Goal: Task Accomplishment & Management: Use online tool/utility

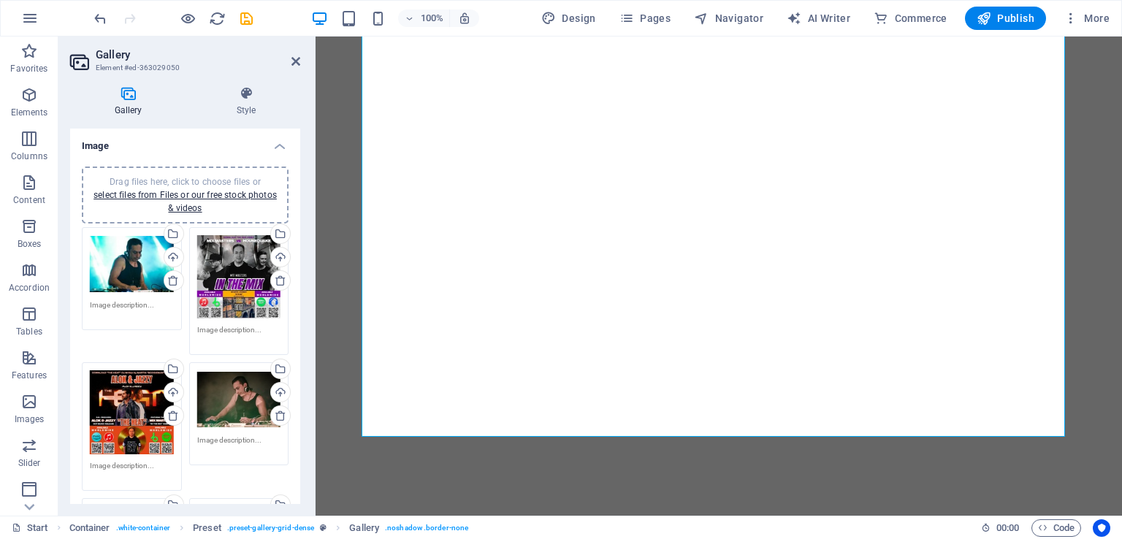
select select "4"
select select "px"
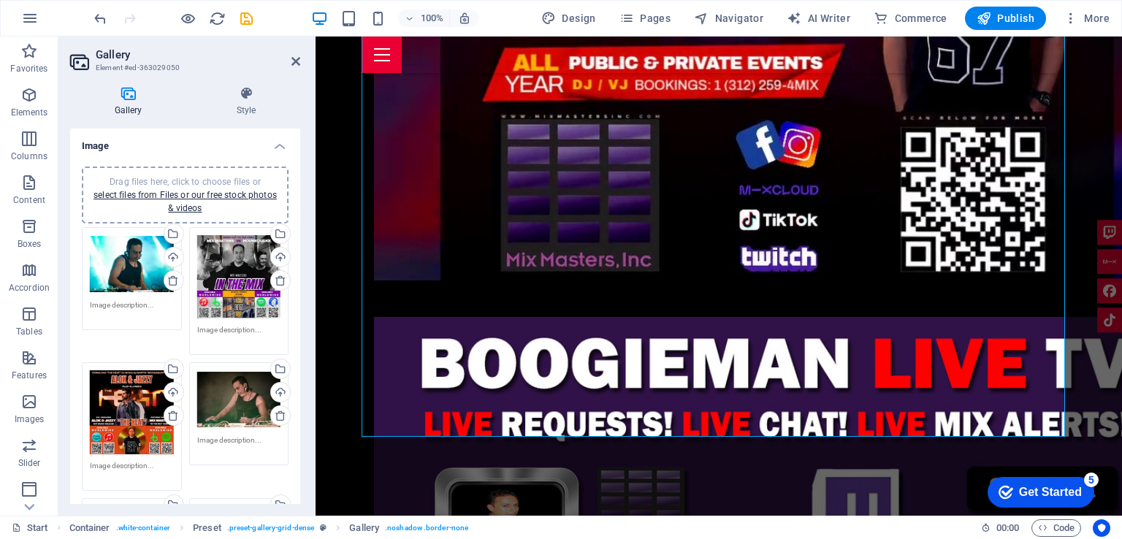
scroll to position [146, 0]
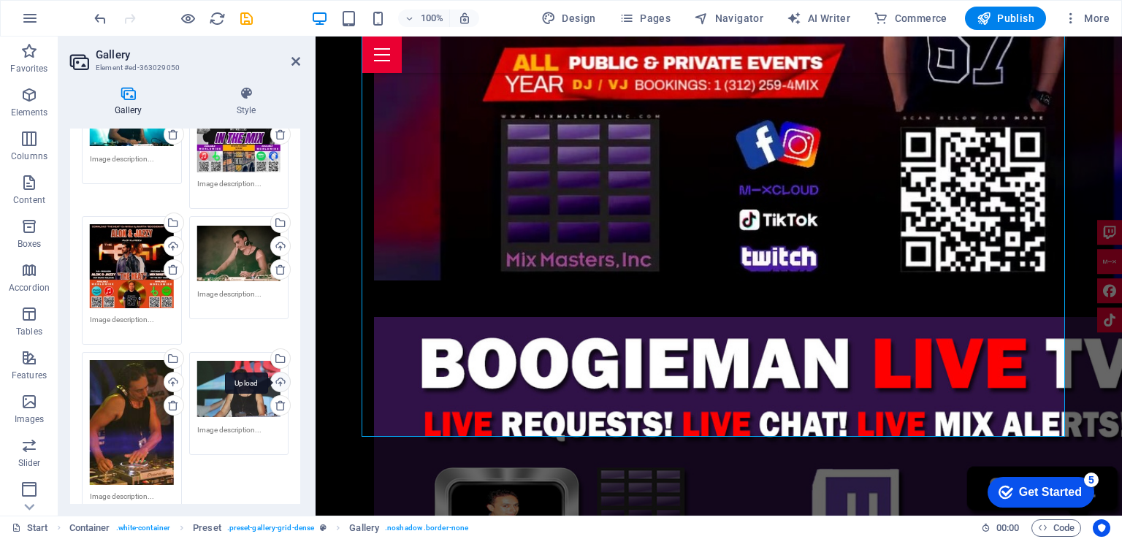
click at [277, 378] on div "Upload" at bounding box center [279, 383] width 22 height 22
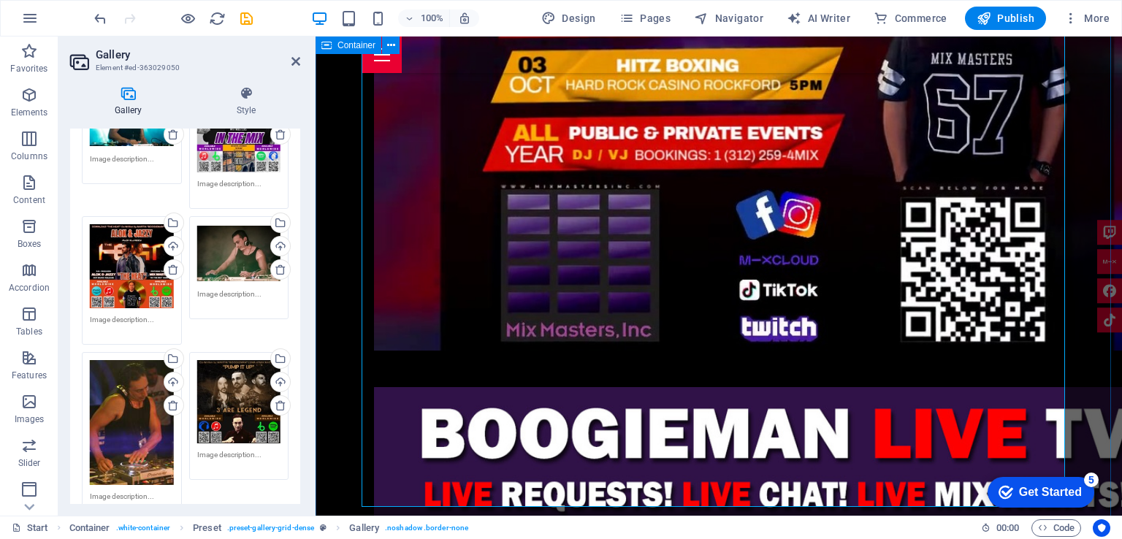
scroll to position [3317, 0]
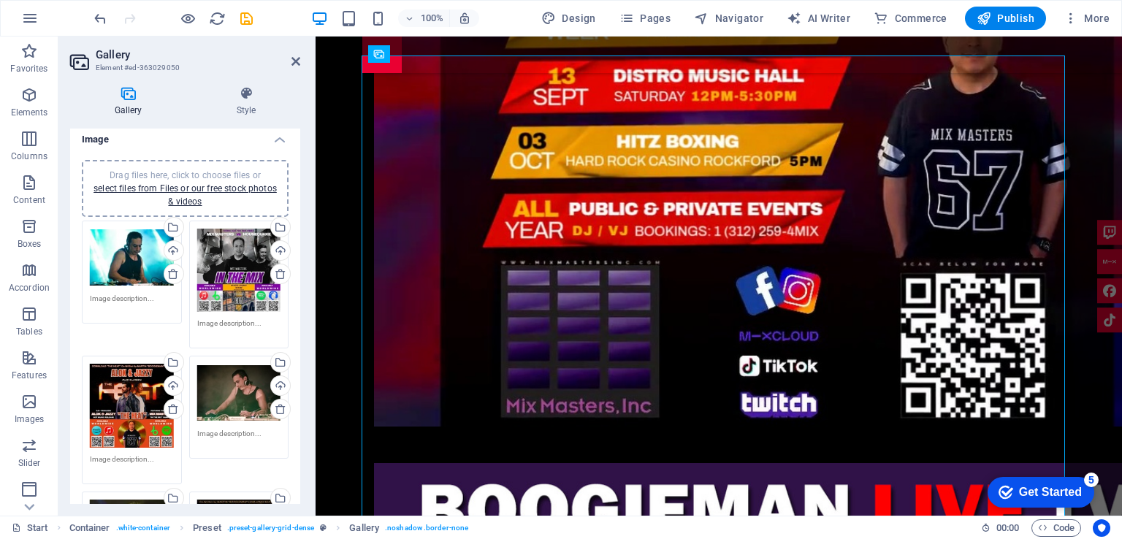
scroll to position [0, 0]
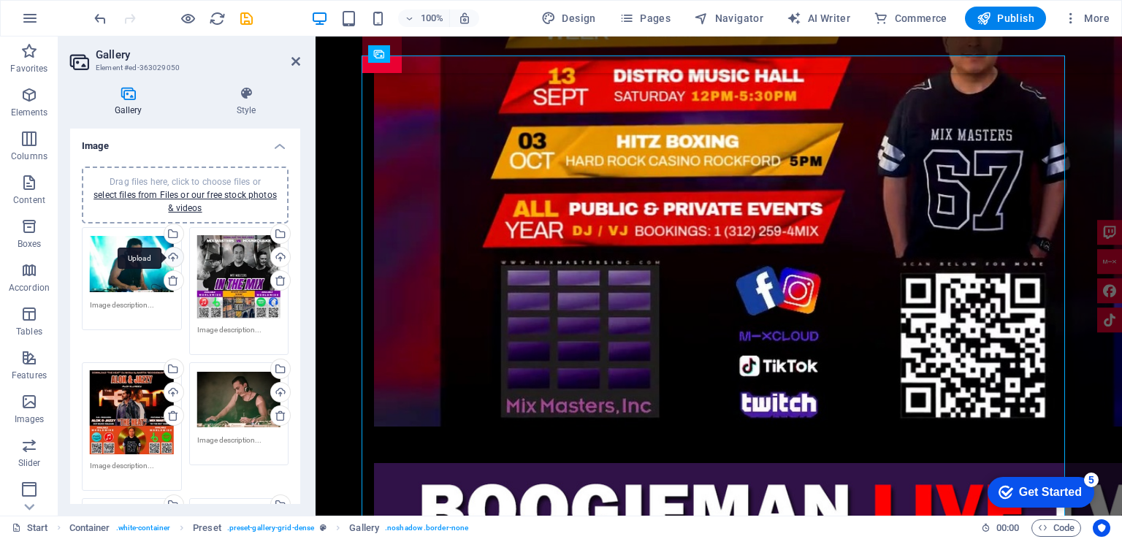
click at [173, 258] on div "Upload" at bounding box center [172, 259] width 22 height 22
click at [171, 231] on div "Select files from the file manager, stock photos, or upload file(s)" at bounding box center [172, 235] width 22 height 22
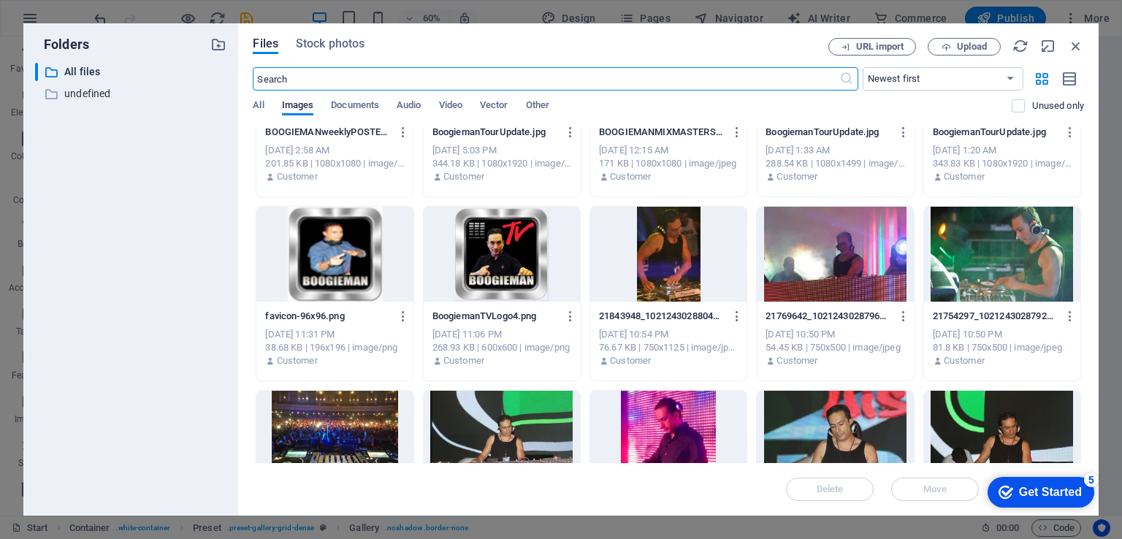
scroll to position [730, 0]
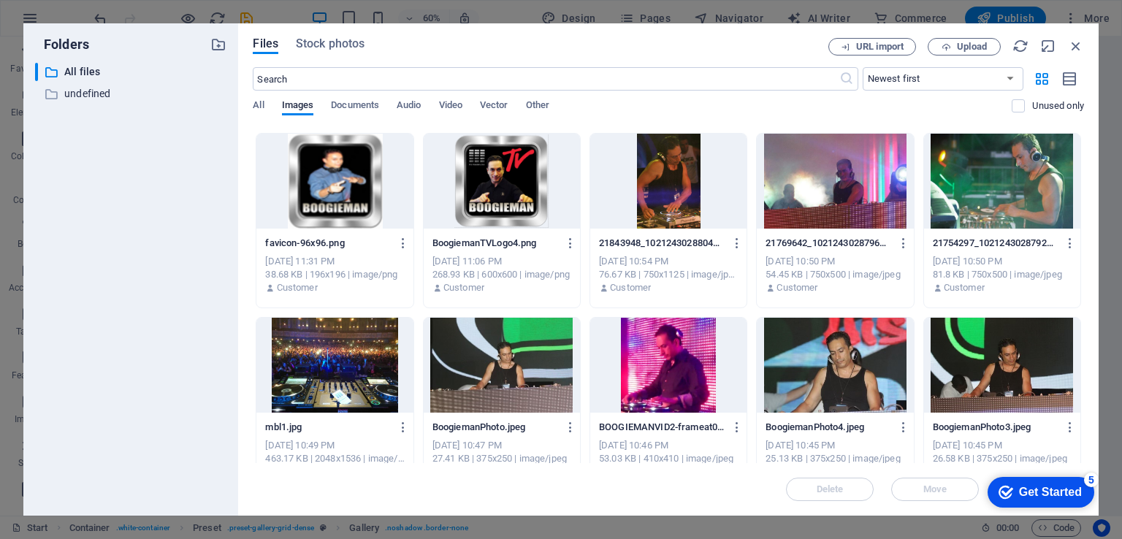
click at [669, 188] on div at bounding box center [668, 181] width 156 height 95
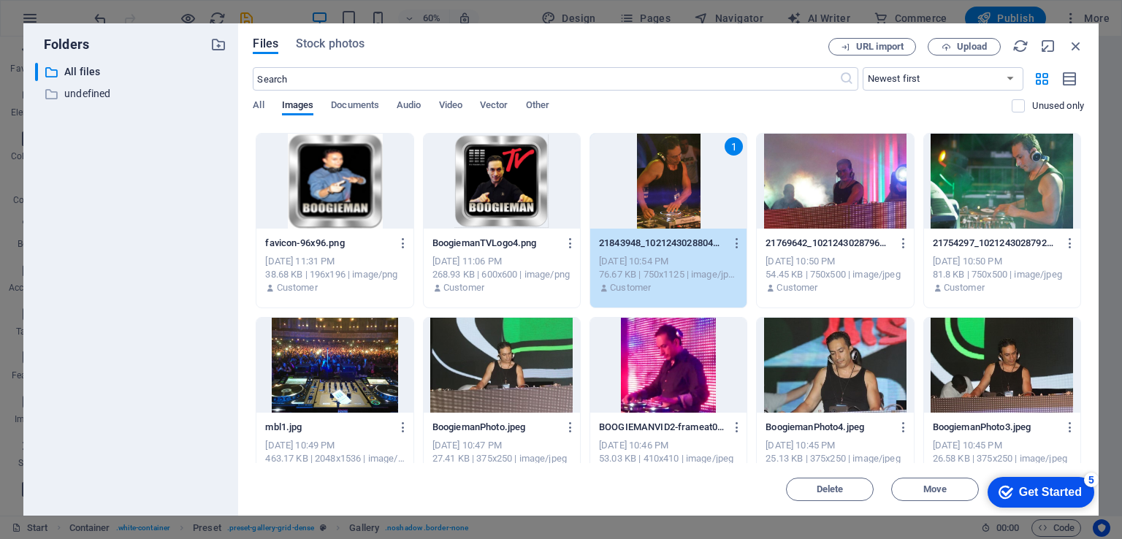
click at [669, 188] on div "1" at bounding box center [668, 181] width 156 height 95
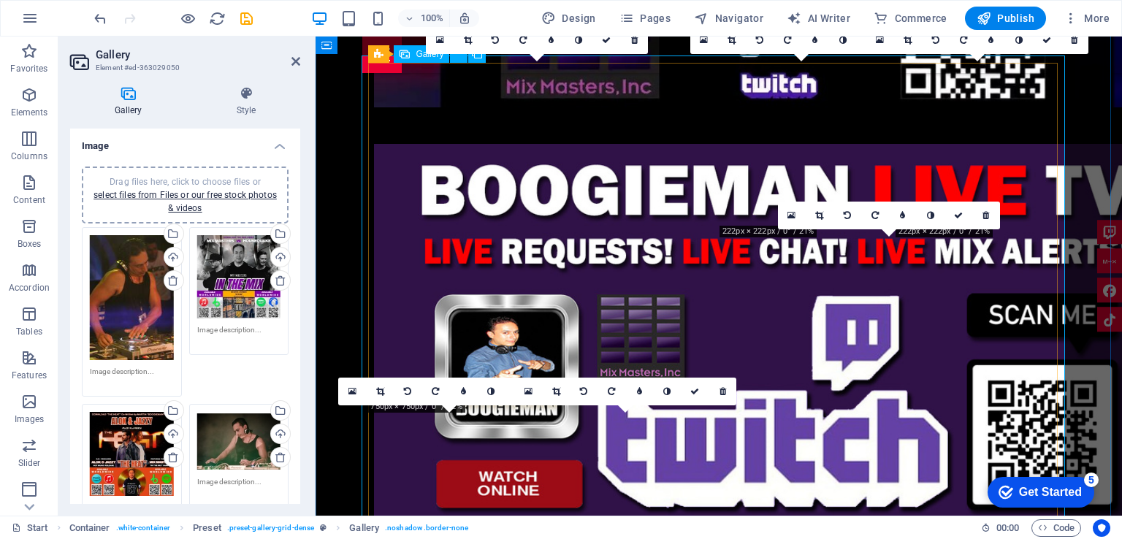
scroll to position [3317, 0]
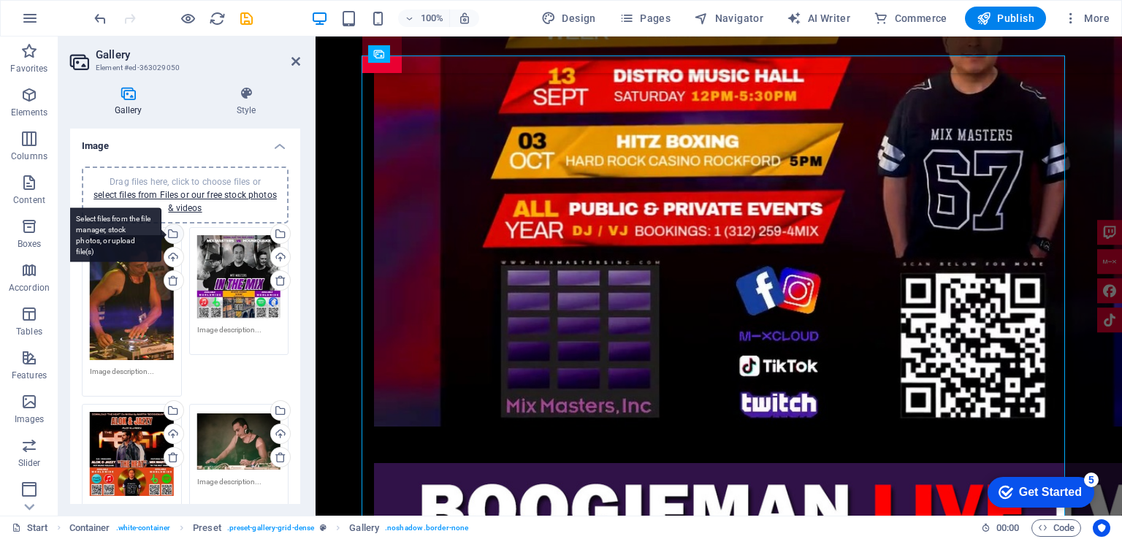
click at [161, 230] on div "Select files from the file manager, stock photos, or upload file(s)" at bounding box center [113, 234] width 95 height 55
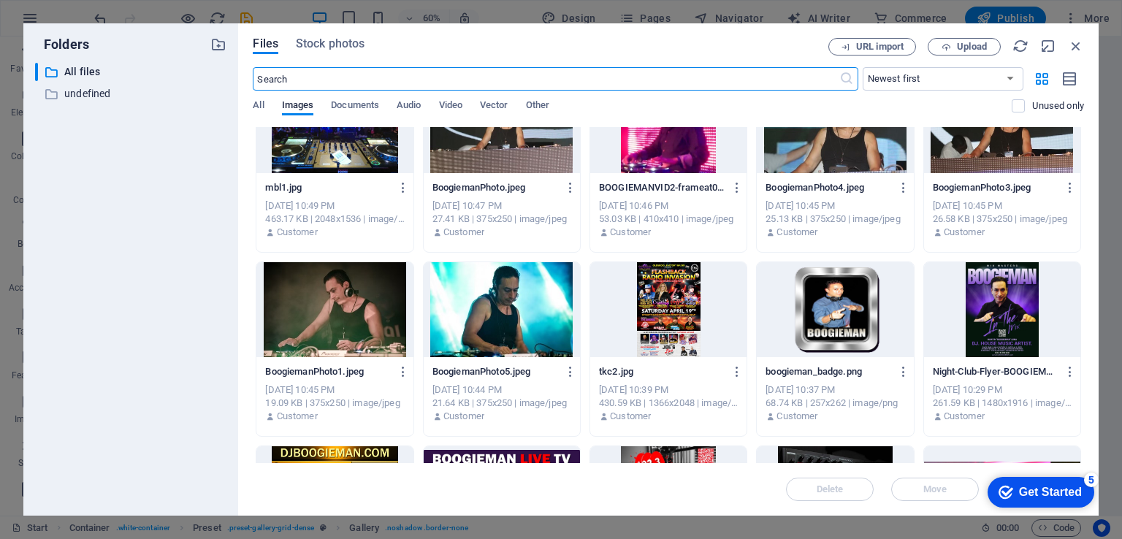
scroll to position [946, 0]
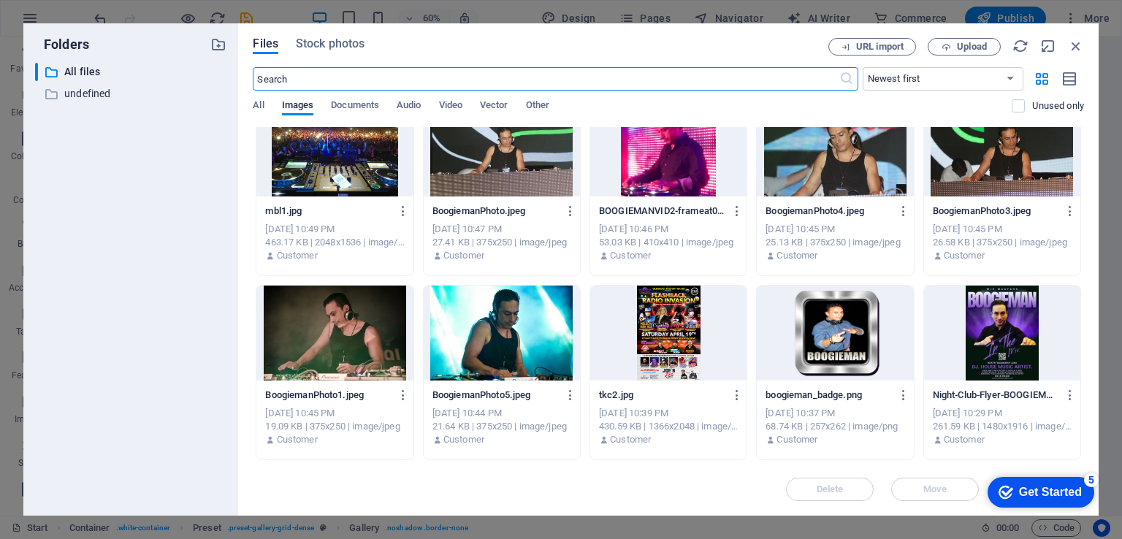
click at [503, 328] on div at bounding box center [502, 333] width 156 height 95
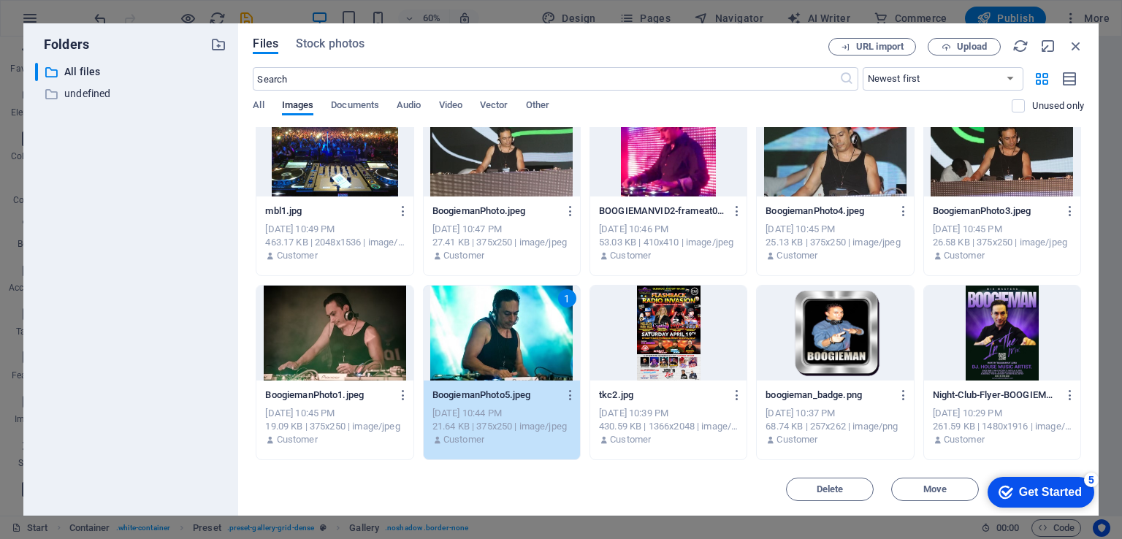
click at [503, 328] on div "1" at bounding box center [502, 333] width 156 height 95
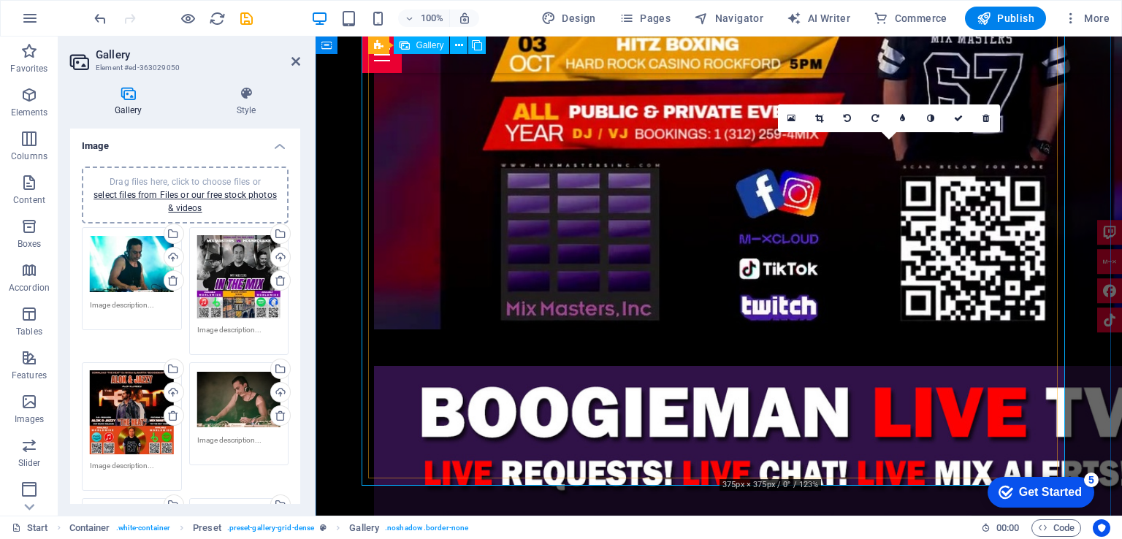
scroll to position [3390, 0]
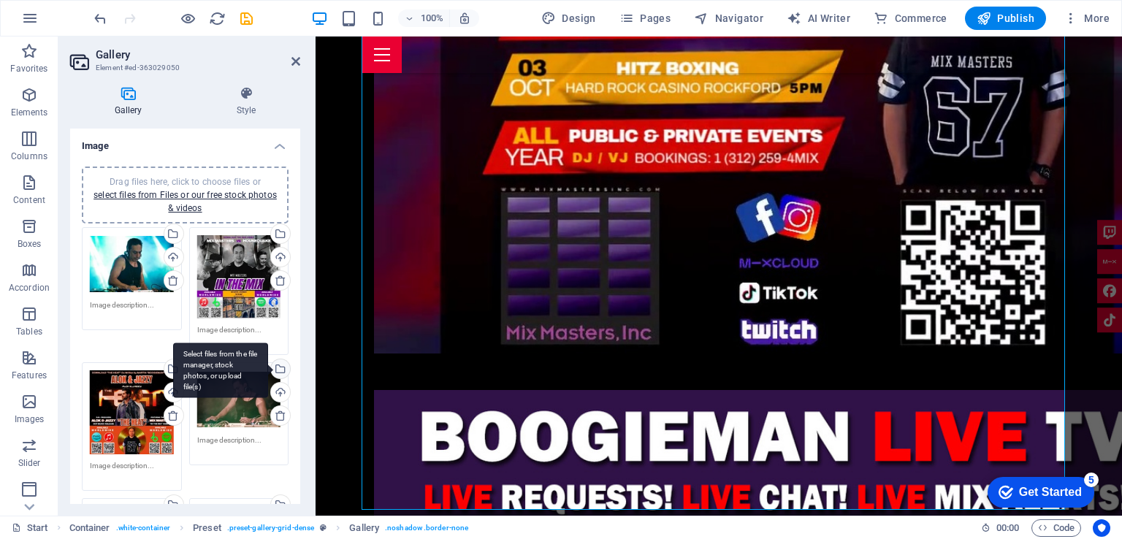
click at [280, 363] on div "Select files from the file manager, stock photos, or upload file(s)" at bounding box center [279, 370] width 22 height 22
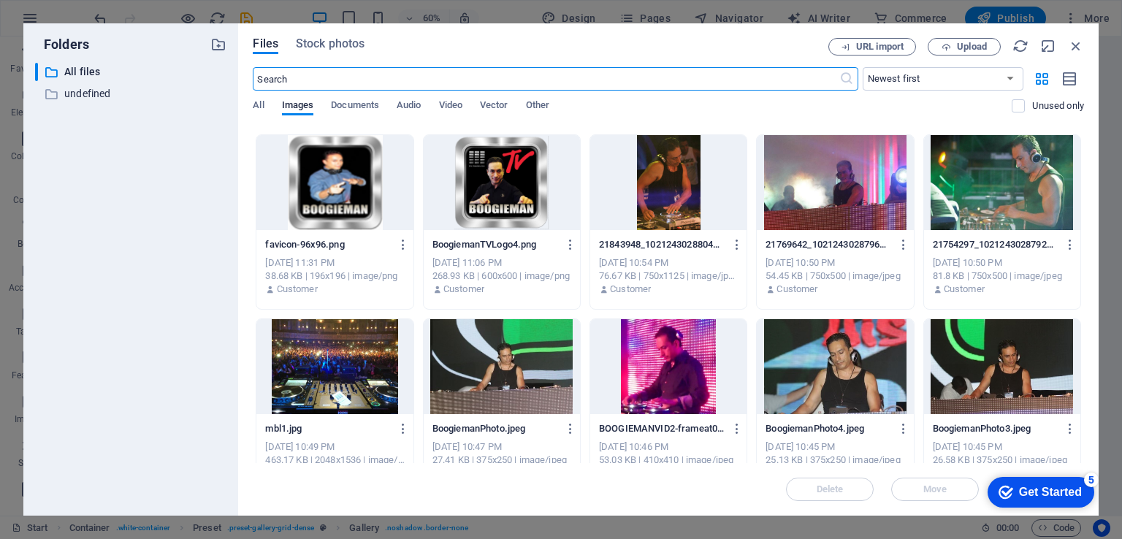
scroll to position [730, 0]
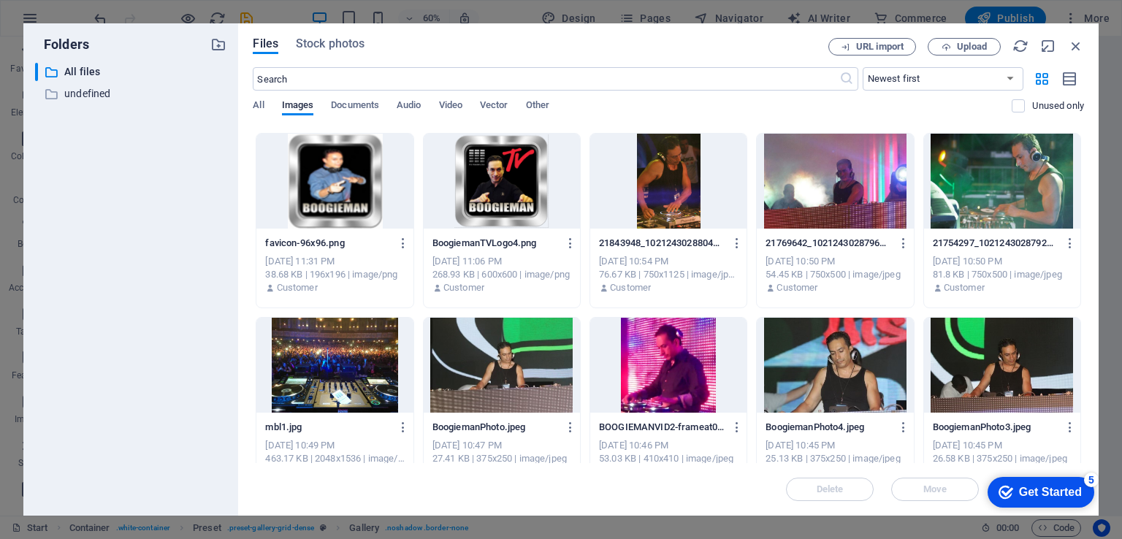
click at [669, 350] on div at bounding box center [668, 365] width 156 height 95
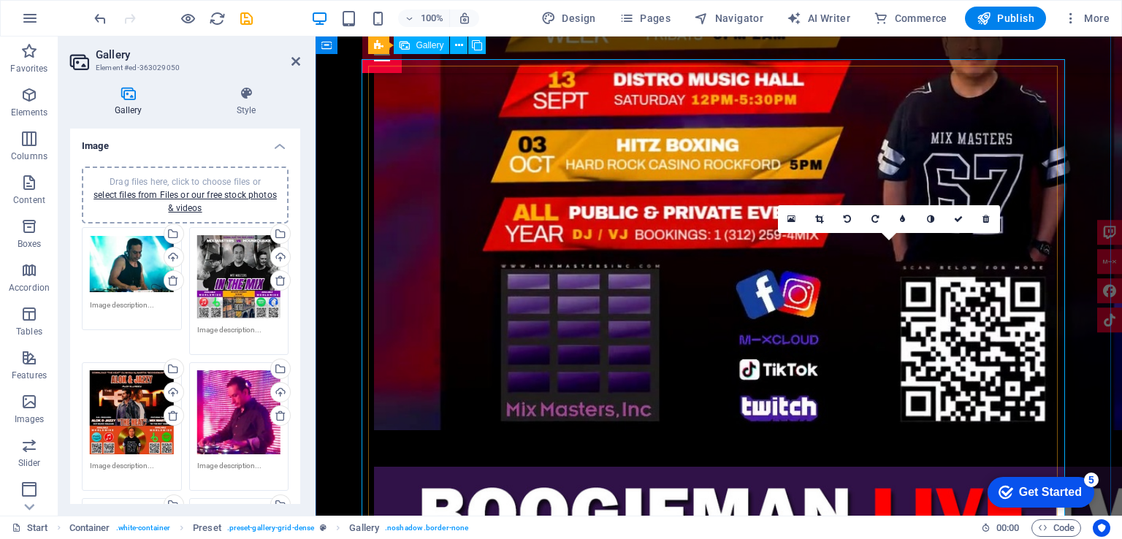
scroll to position [3244, 0]
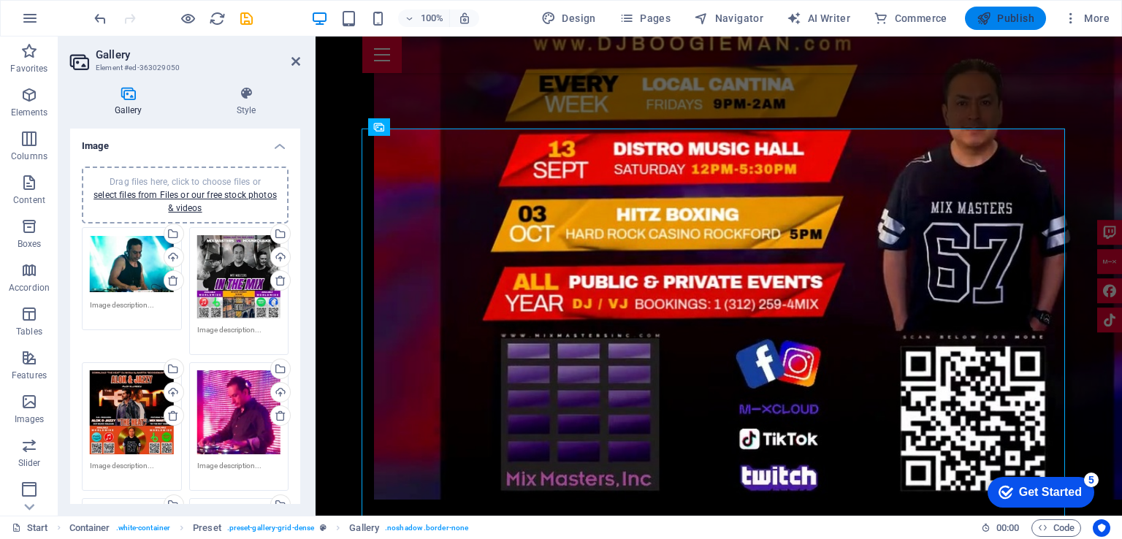
click at [1012, 18] on span "Publish" at bounding box center [1005, 18] width 58 height 15
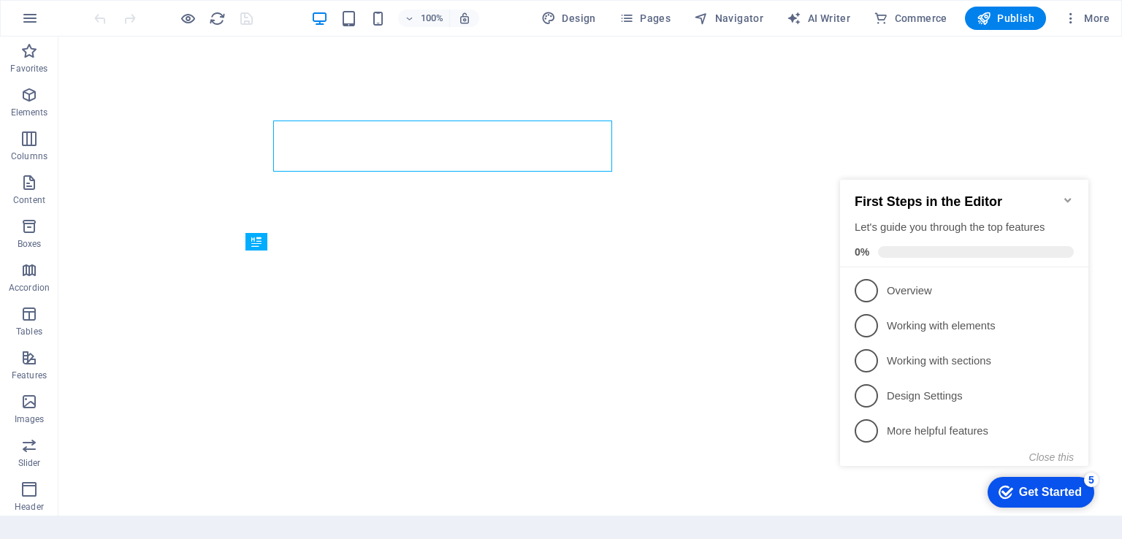
click at [1066, 198] on icon "Minimize checklist" at bounding box center [1067, 200] width 7 height 4
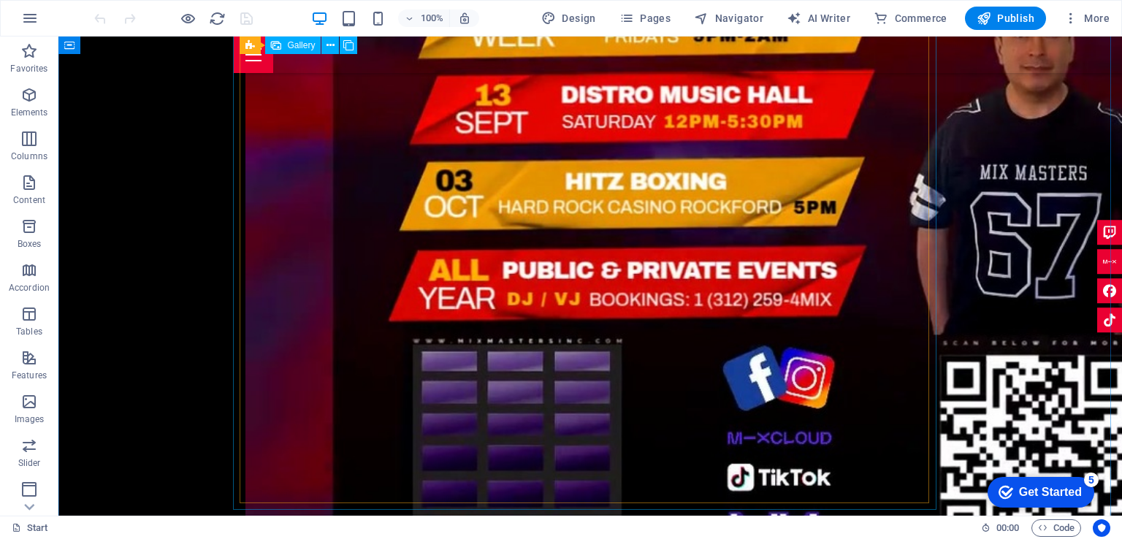
scroll to position [3463, 0]
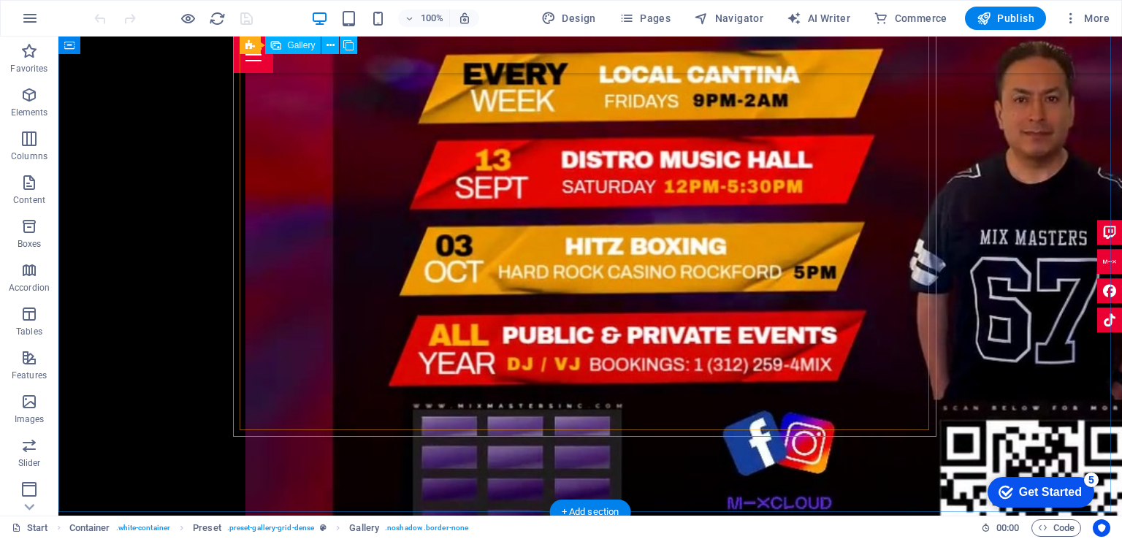
scroll to position [3317, 0]
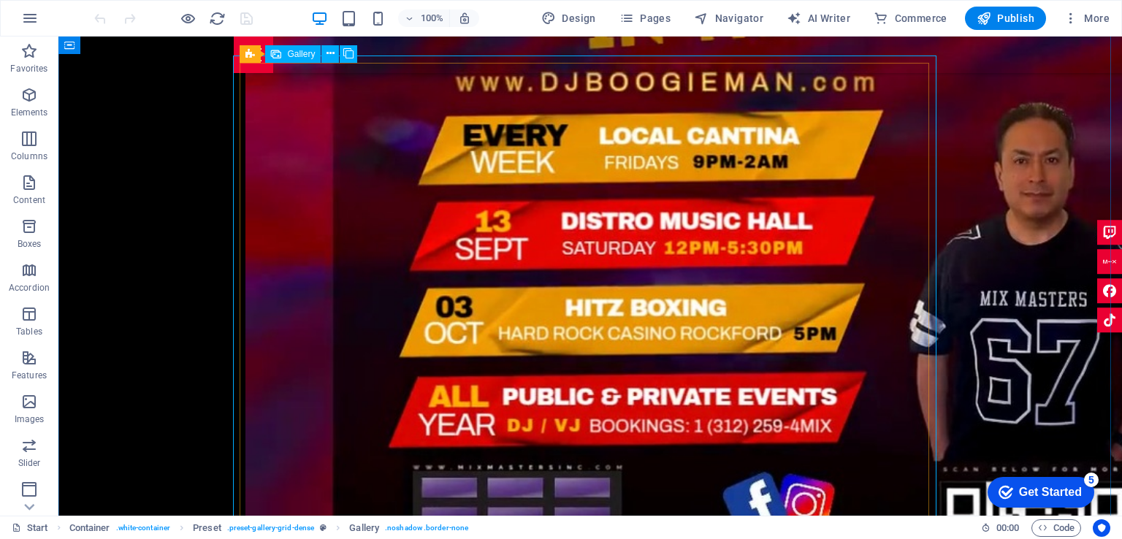
select select "4"
select select "px"
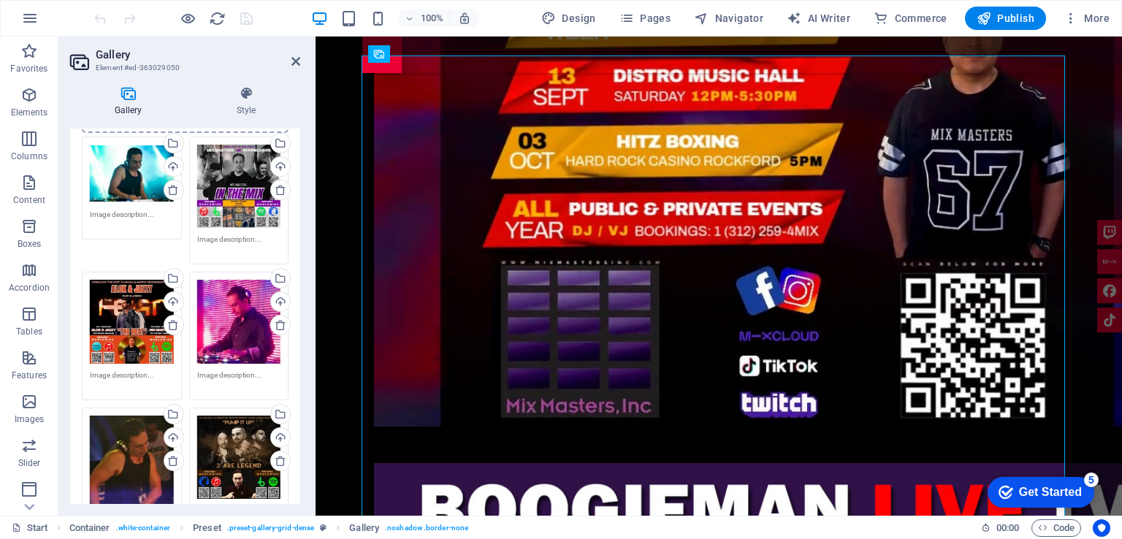
scroll to position [219, 0]
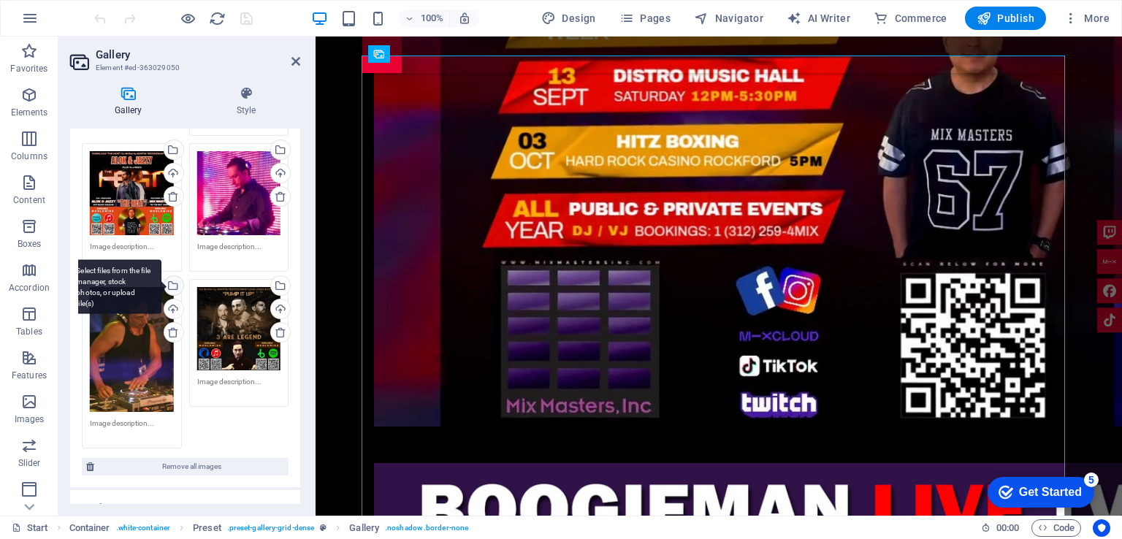
click at [171, 280] on div "Select files from the file manager, stock photos, or upload file(s)" at bounding box center [172, 287] width 22 height 22
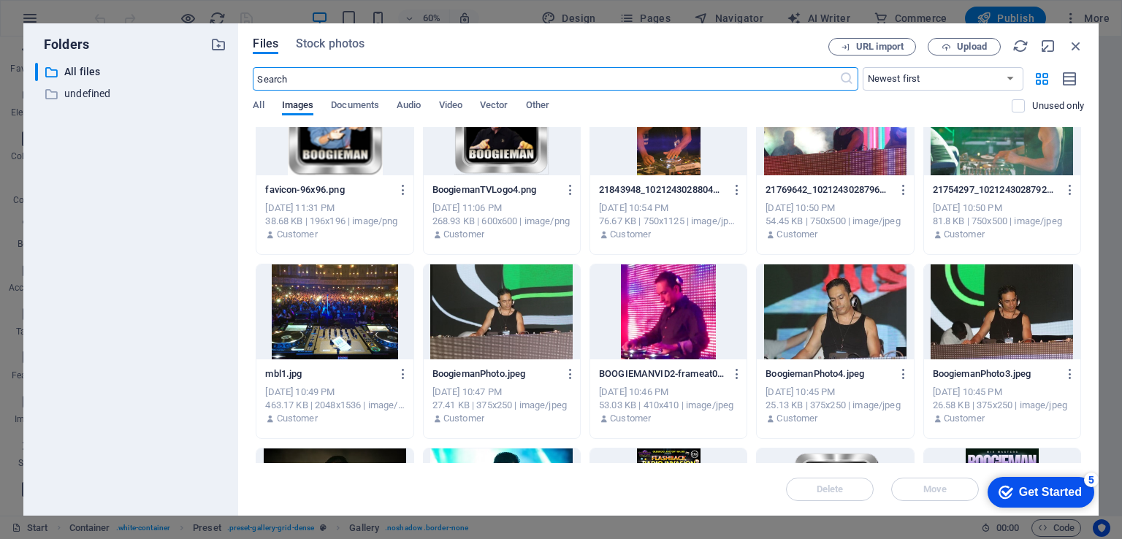
scroll to position [727, 0]
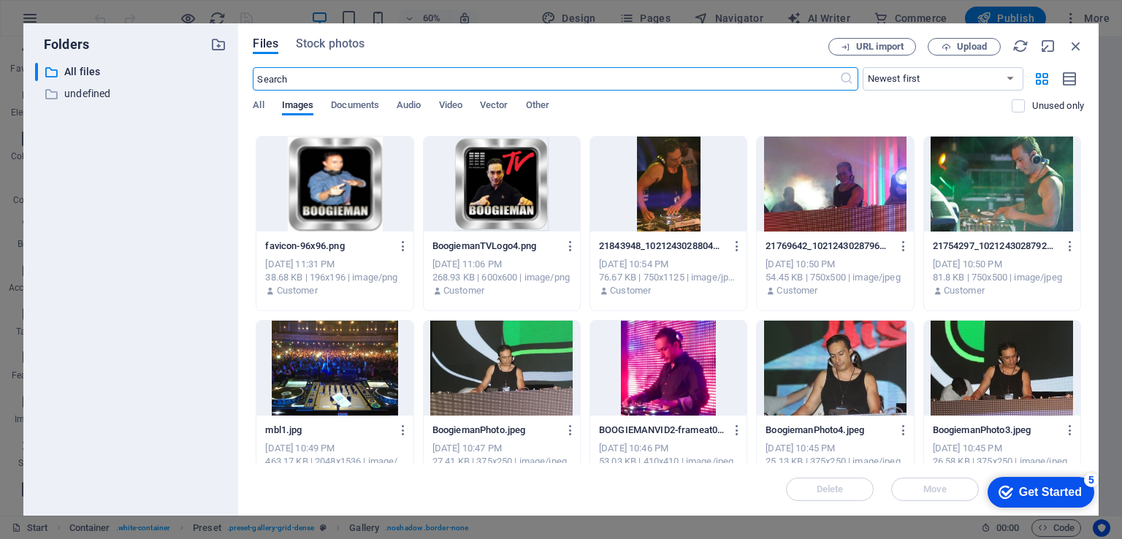
click at [810, 369] on div at bounding box center [835, 368] width 156 height 95
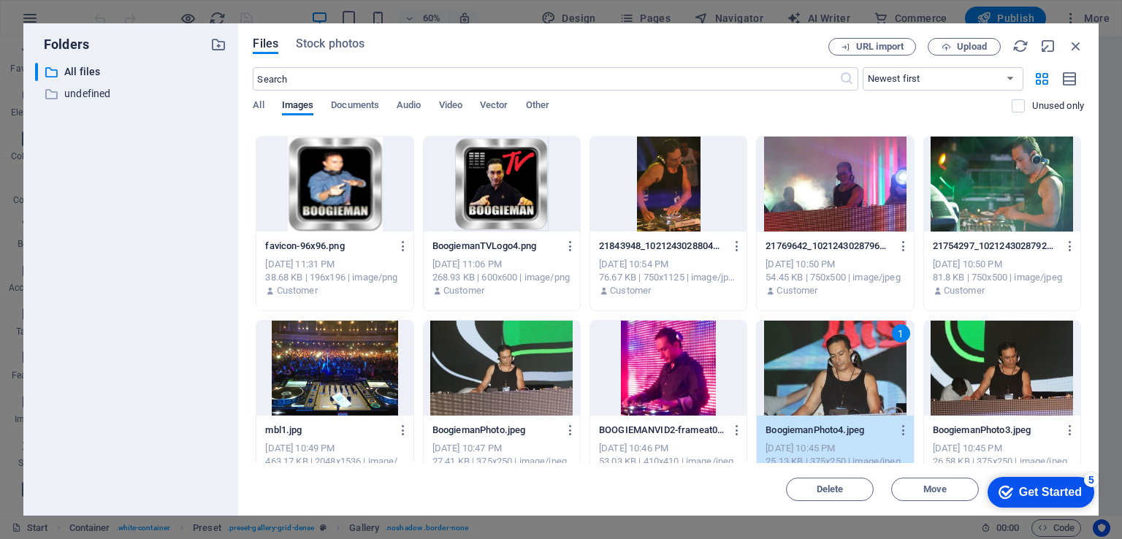
click at [810, 369] on div "1" at bounding box center [835, 368] width 156 height 95
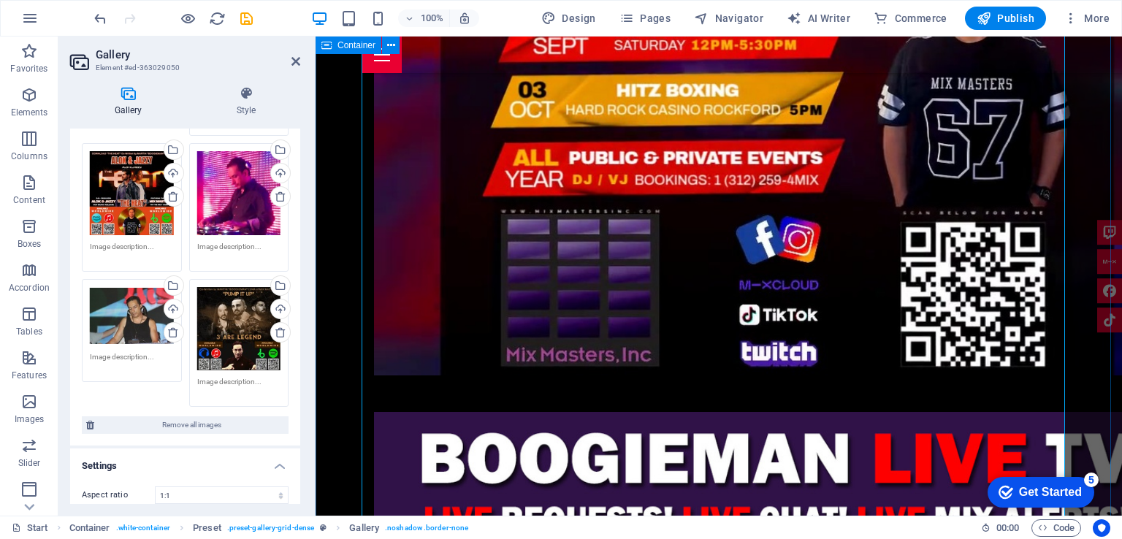
scroll to position [3390, 0]
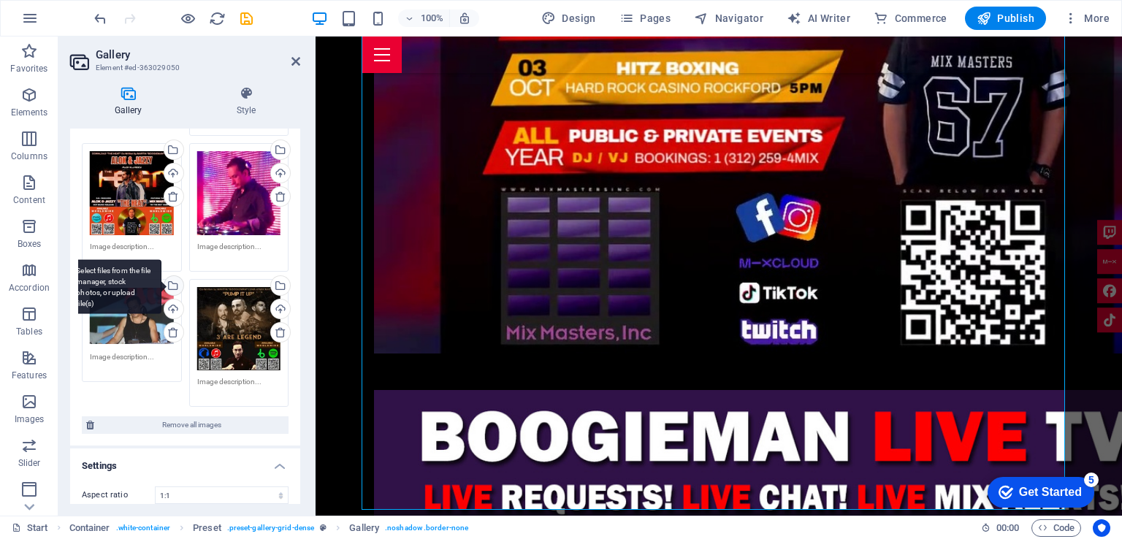
click at [173, 279] on div "Select files from the file manager, stock photos, or upload file(s)" at bounding box center [172, 287] width 22 height 22
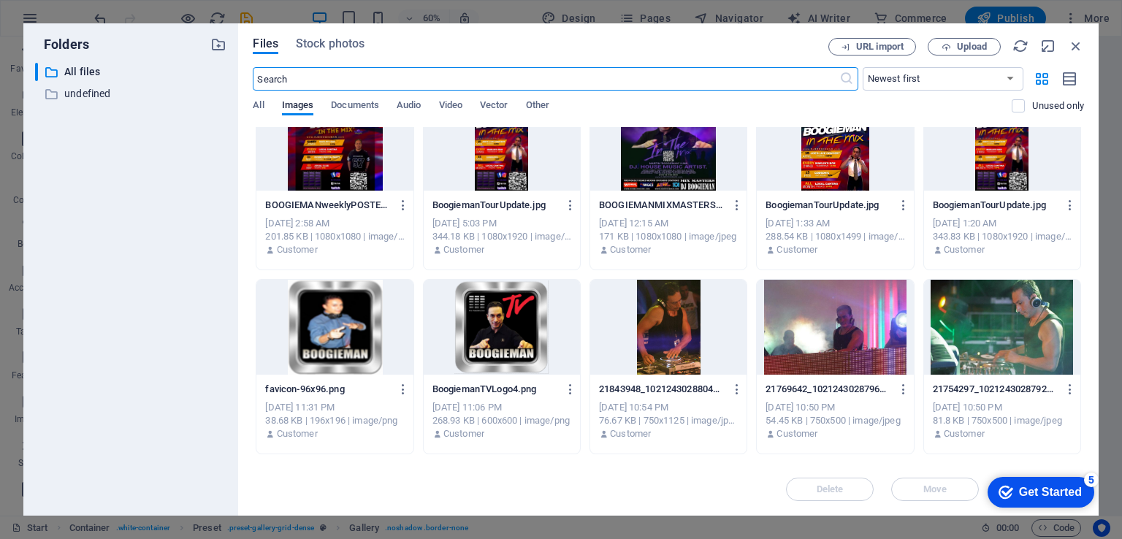
scroll to position [511, 0]
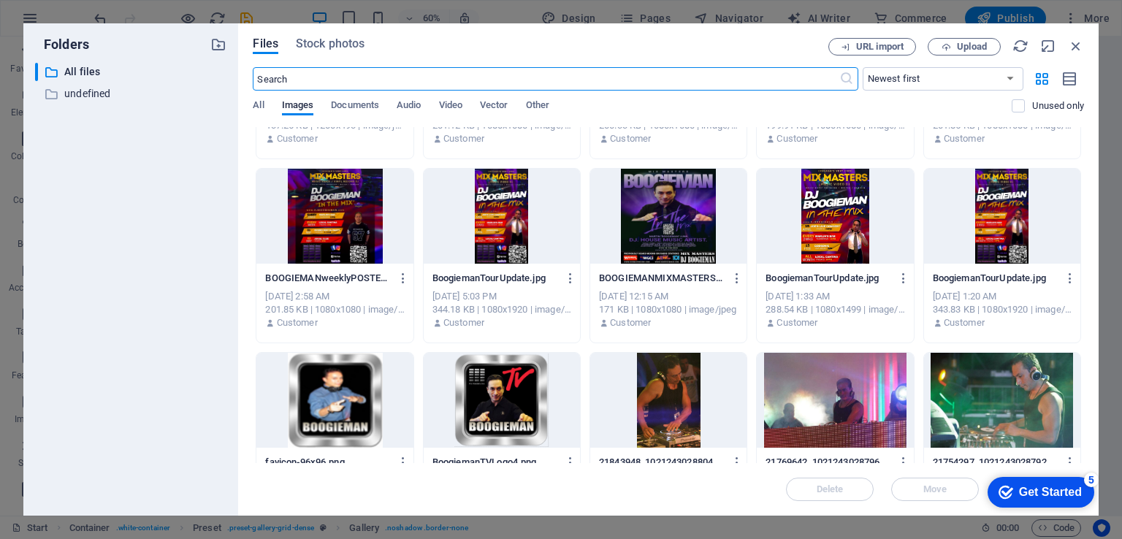
click at [695, 205] on div at bounding box center [668, 216] width 156 height 95
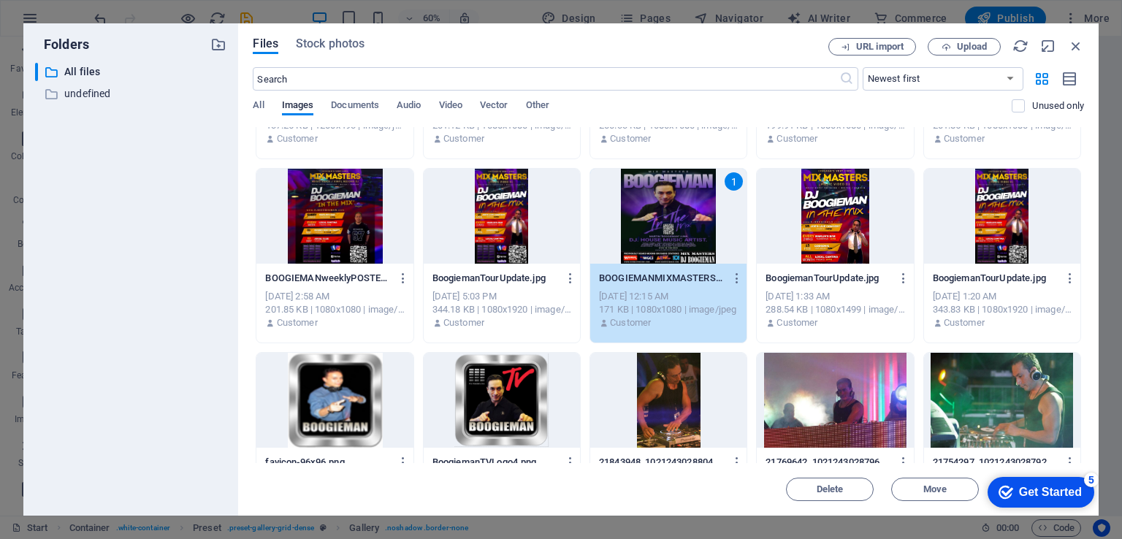
click at [695, 205] on div "1" at bounding box center [668, 216] width 156 height 95
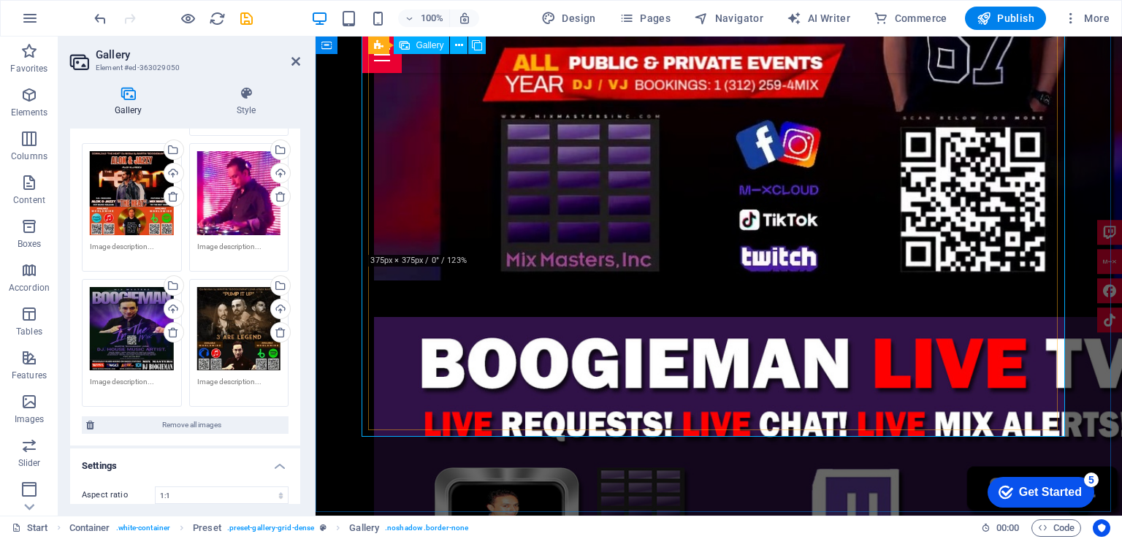
scroll to position [3317, 0]
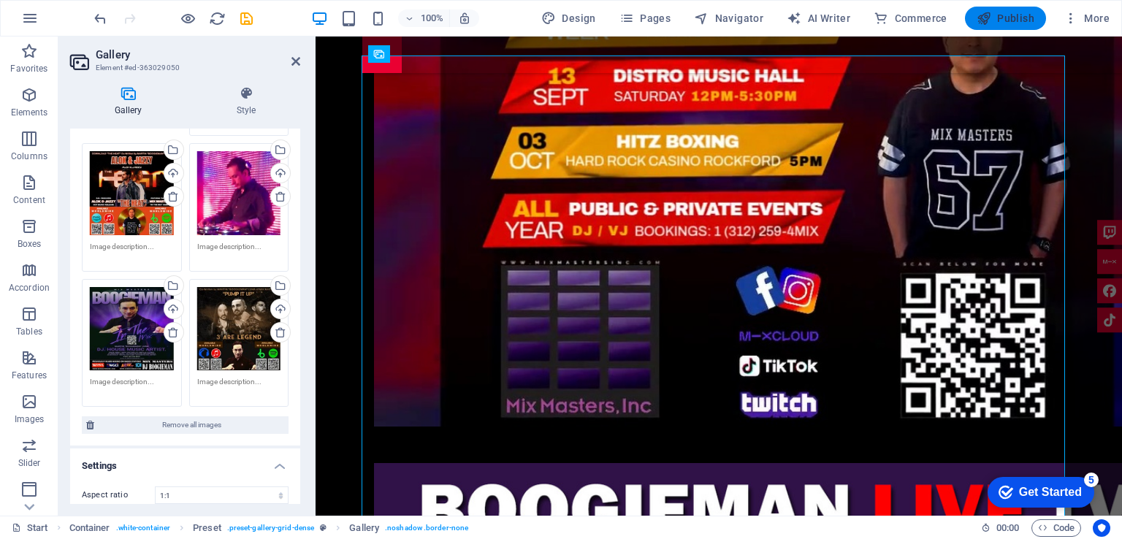
click at [1029, 13] on span "Publish" at bounding box center [1005, 18] width 58 height 15
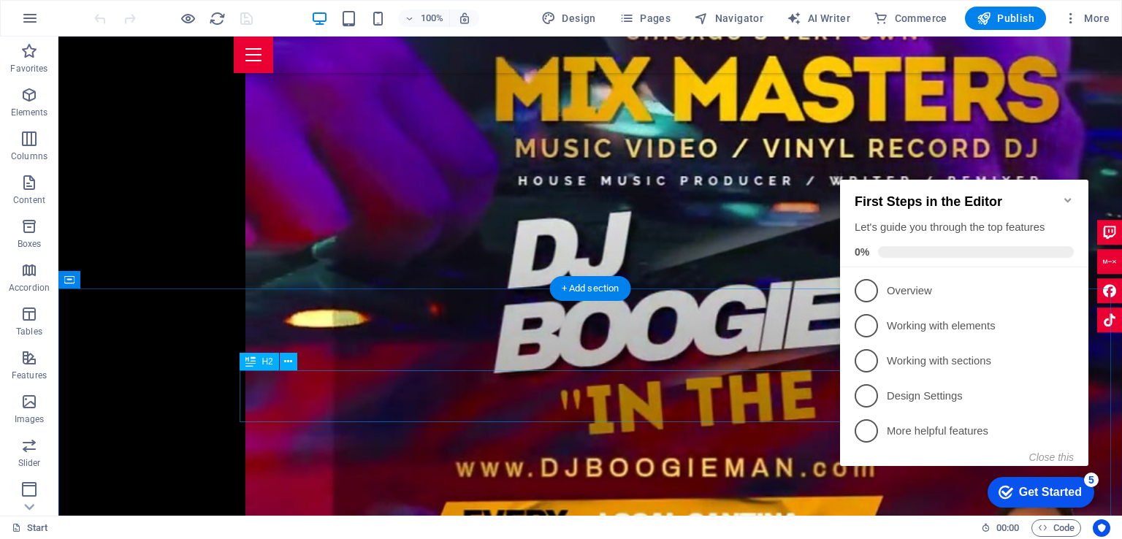
scroll to position [2952, 0]
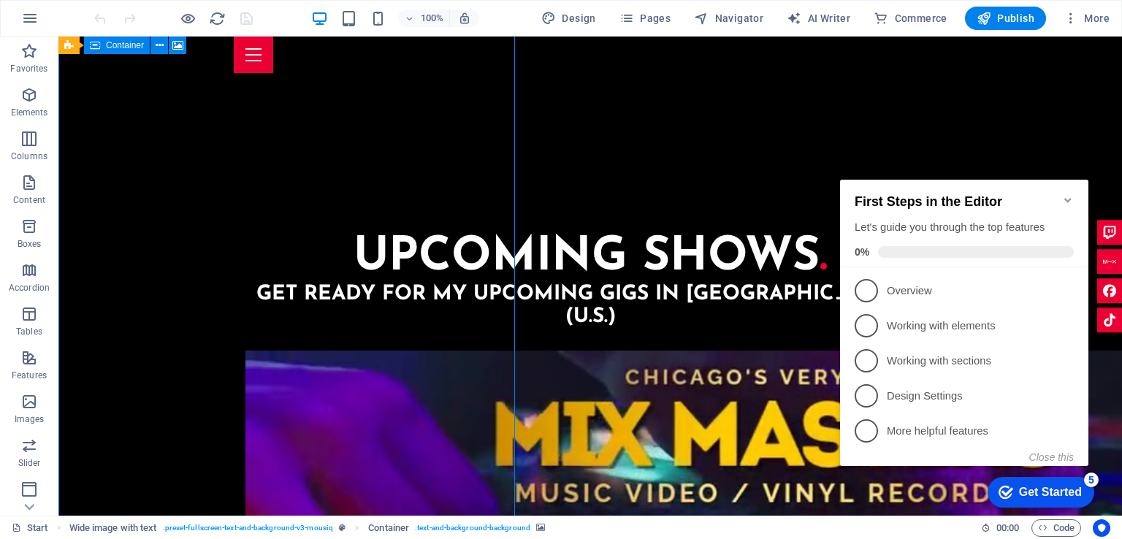
scroll to position [2514, 0]
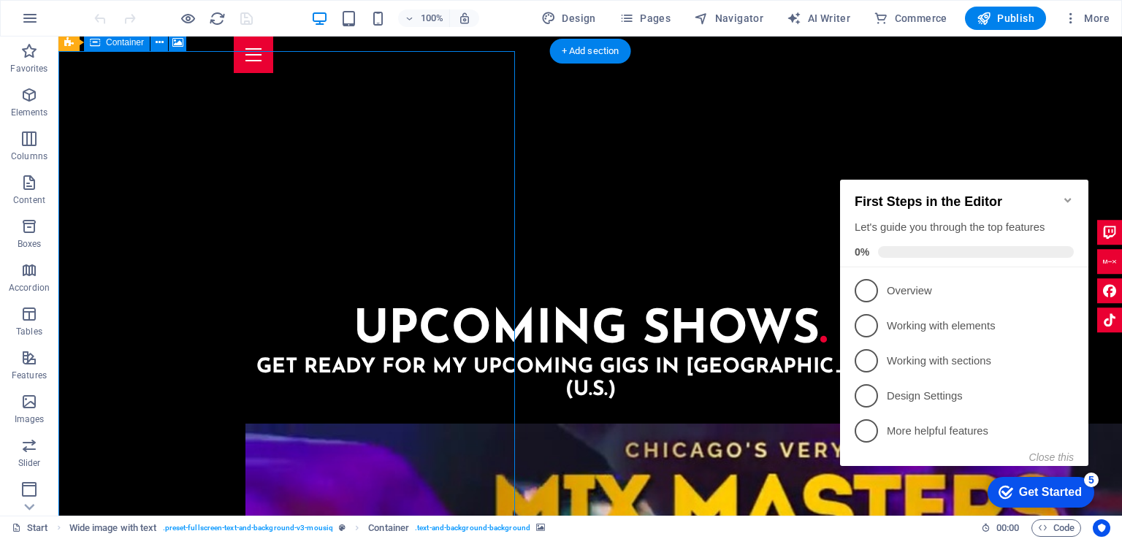
select select "px"
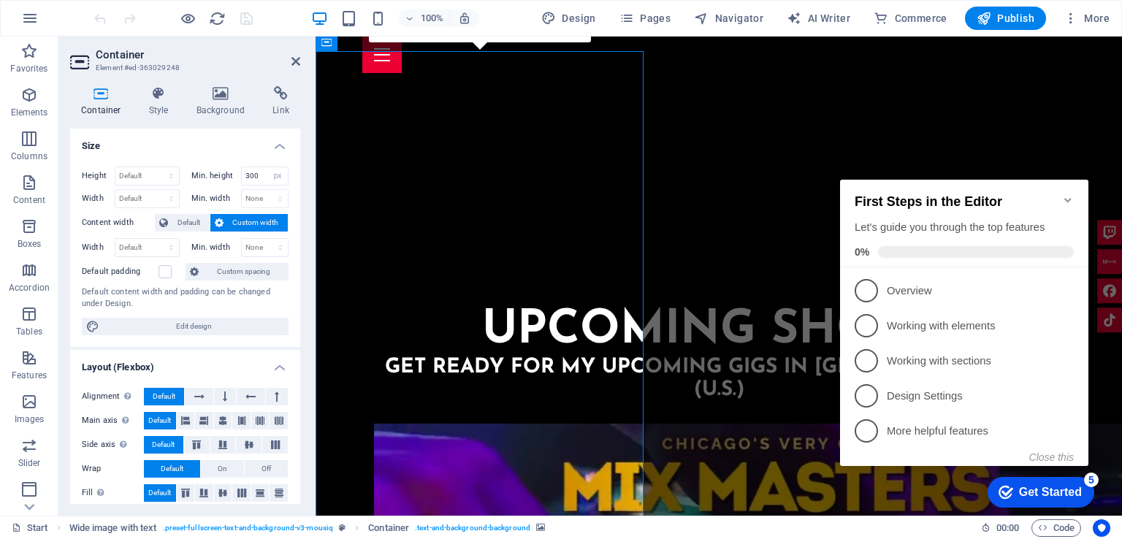
click at [1064, 194] on icon "Minimize checklist" at bounding box center [1068, 200] width 12 height 12
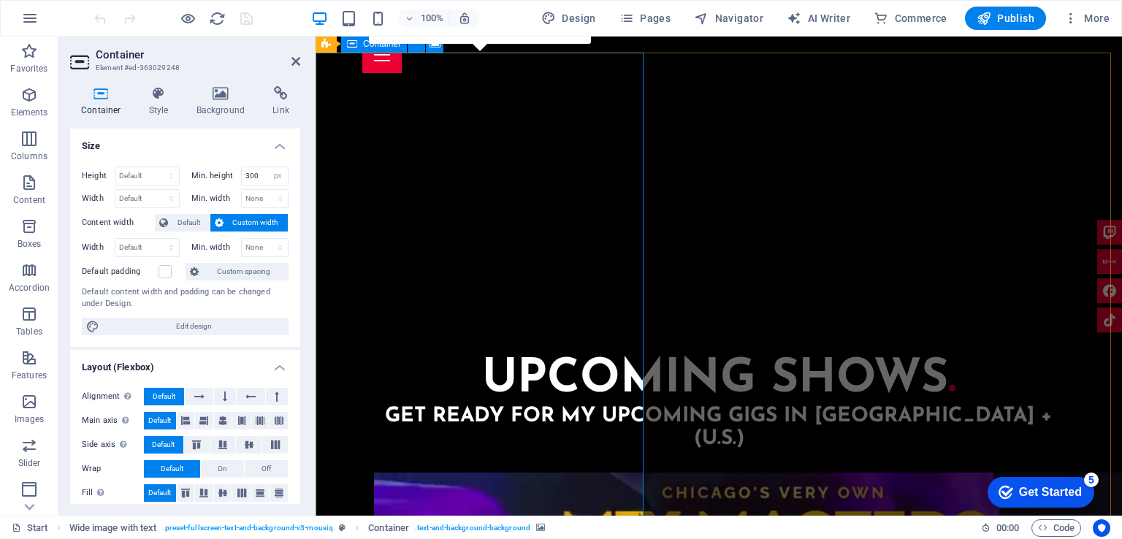
scroll to position [2441, 0]
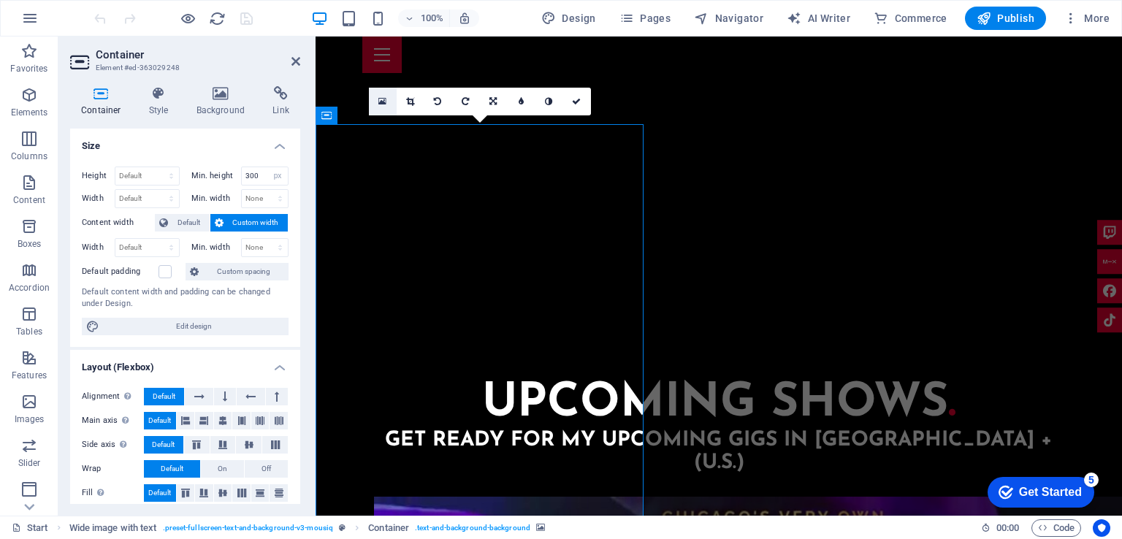
click at [384, 102] on icon at bounding box center [382, 101] width 8 height 10
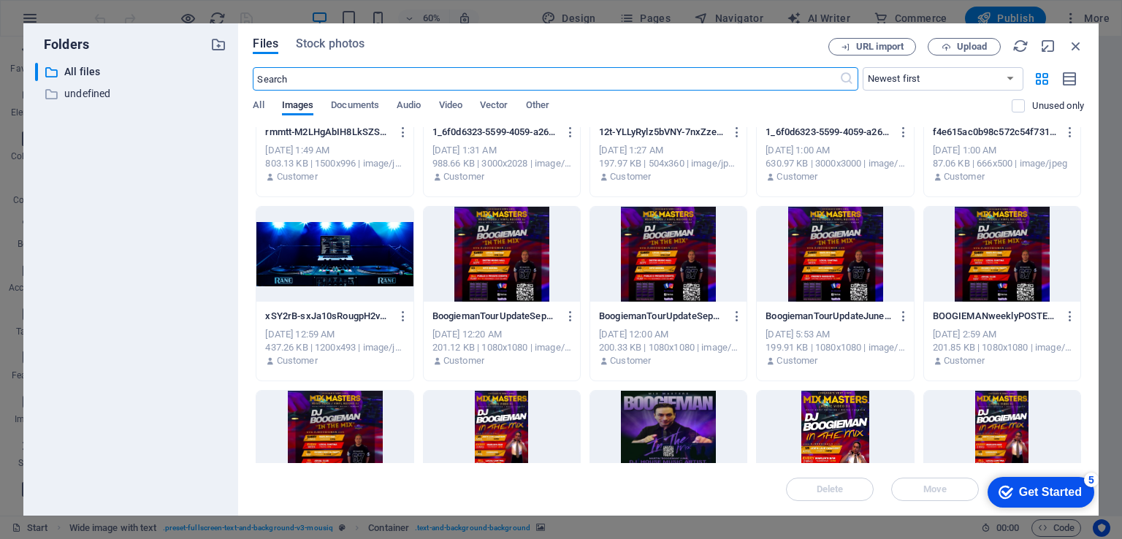
scroll to position [362, 0]
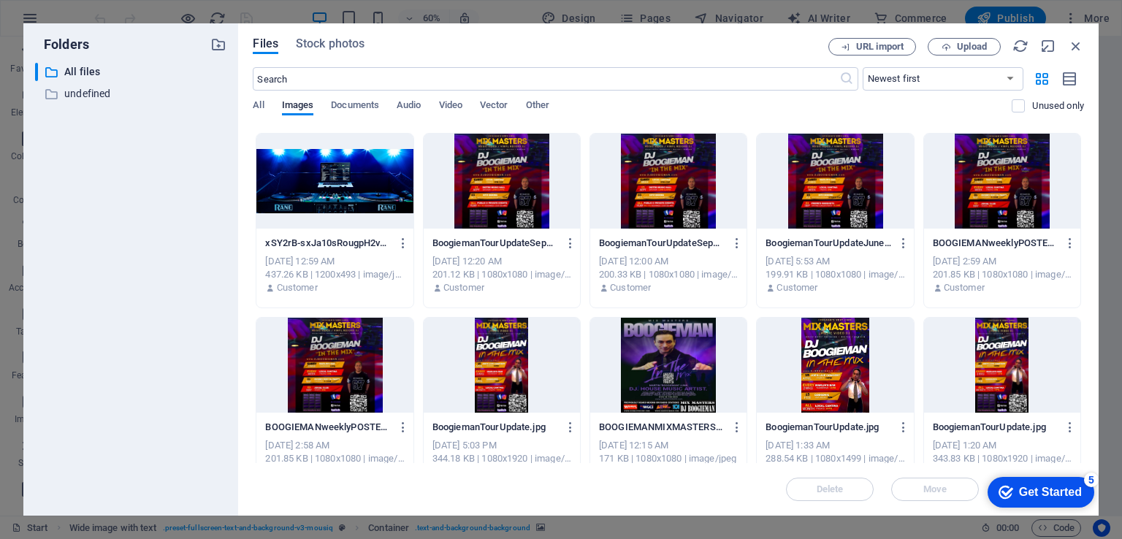
click at [692, 379] on div at bounding box center [668, 365] width 156 height 95
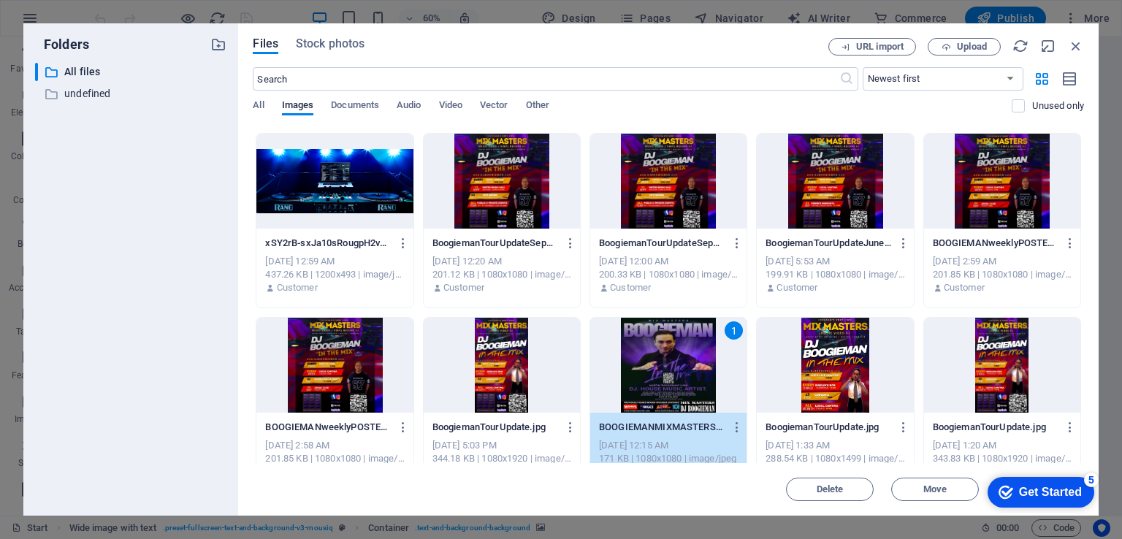
click at [692, 379] on div "1" at bounding box center [668, 365] width 156 height 95
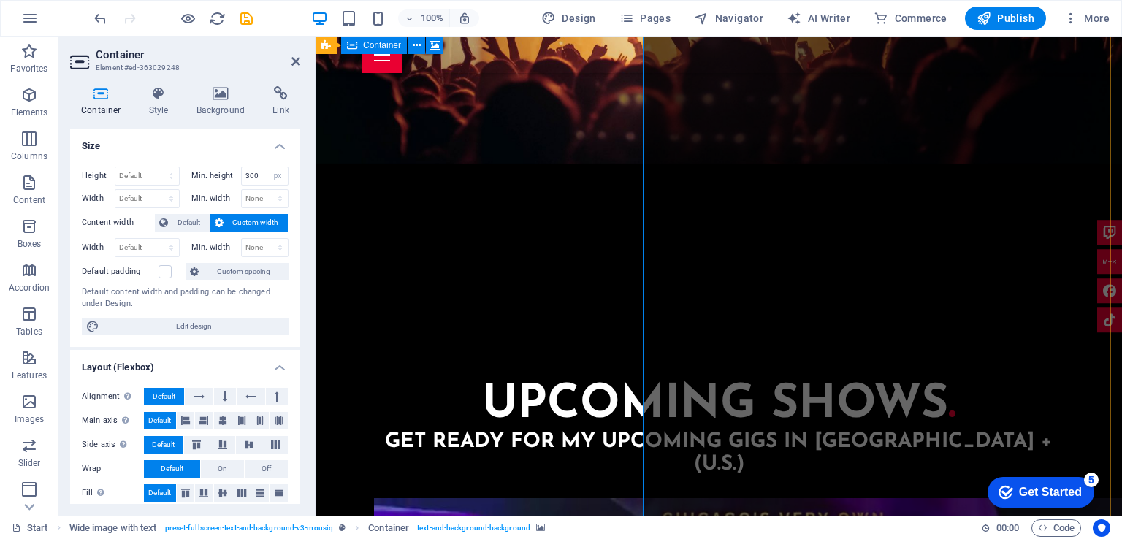
scroll to position [2341, 0]
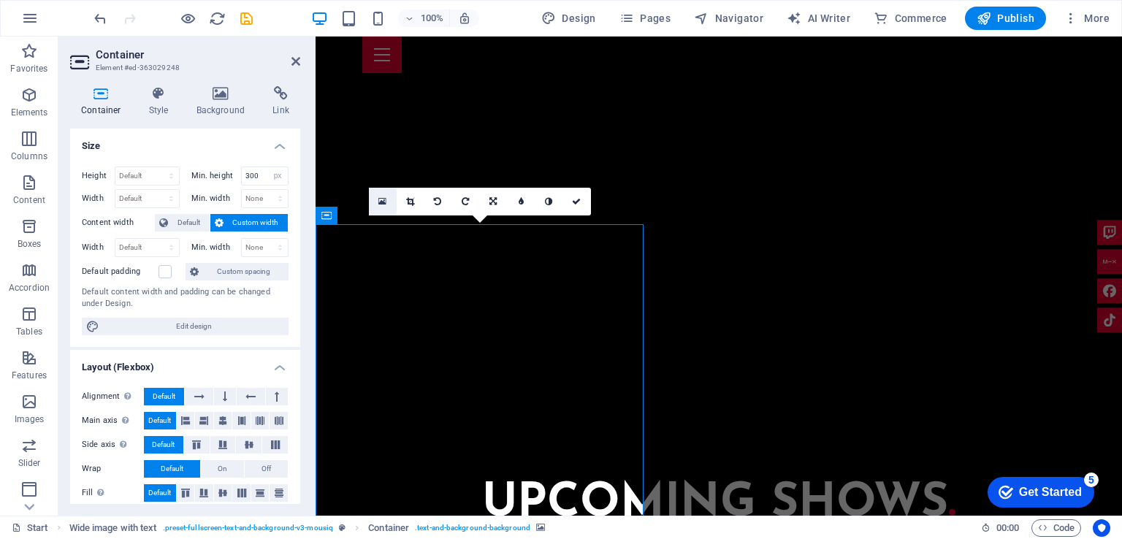
click at [378, 196] on icon at bounding box center [382, 201] width 8 height 10
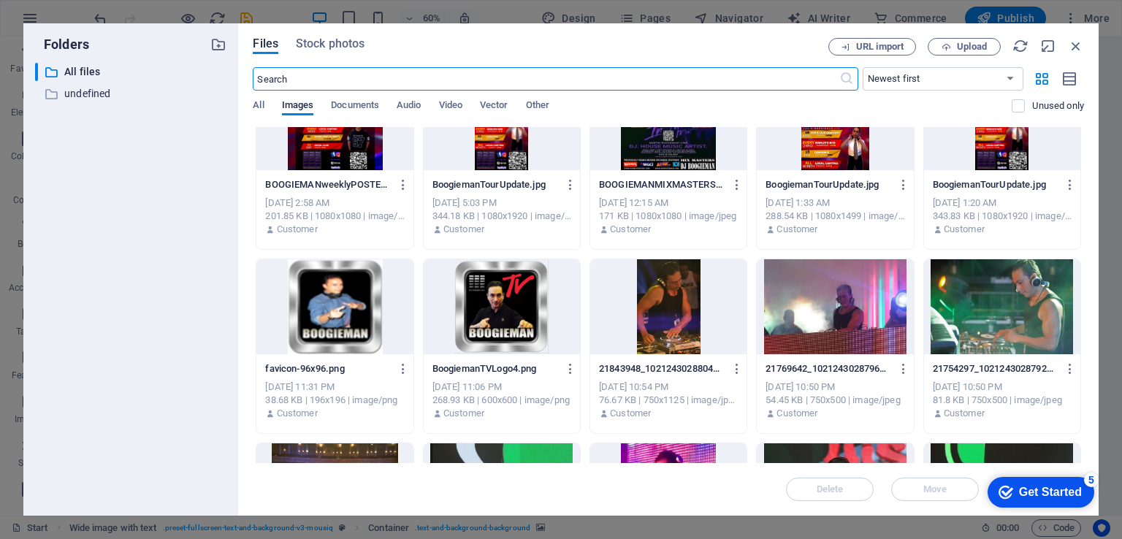
scroll to position [657, 0]
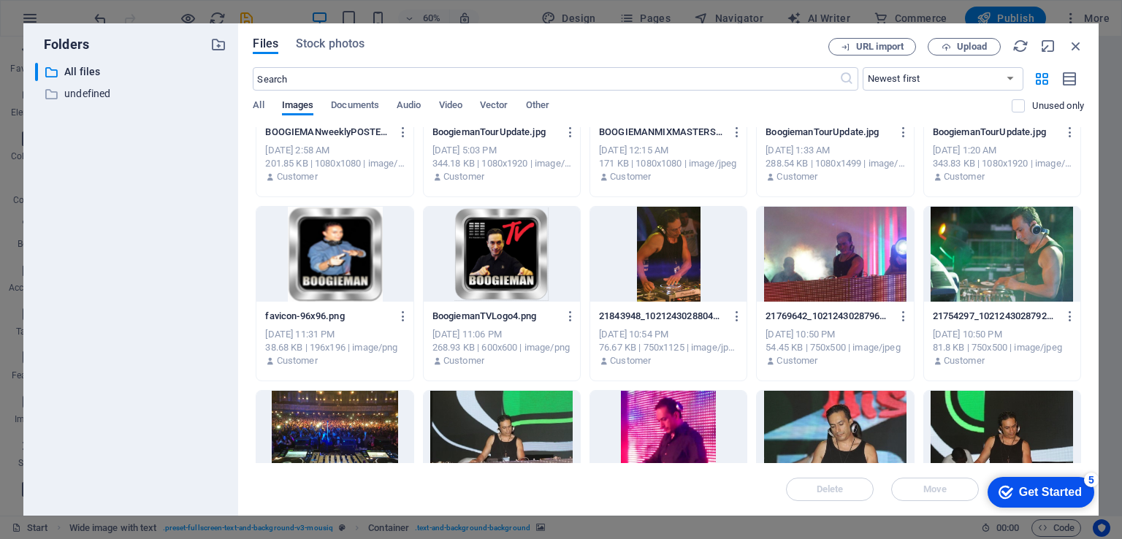
click at [668, 258] on div at bounding box center [668, 254] width 156 height 95
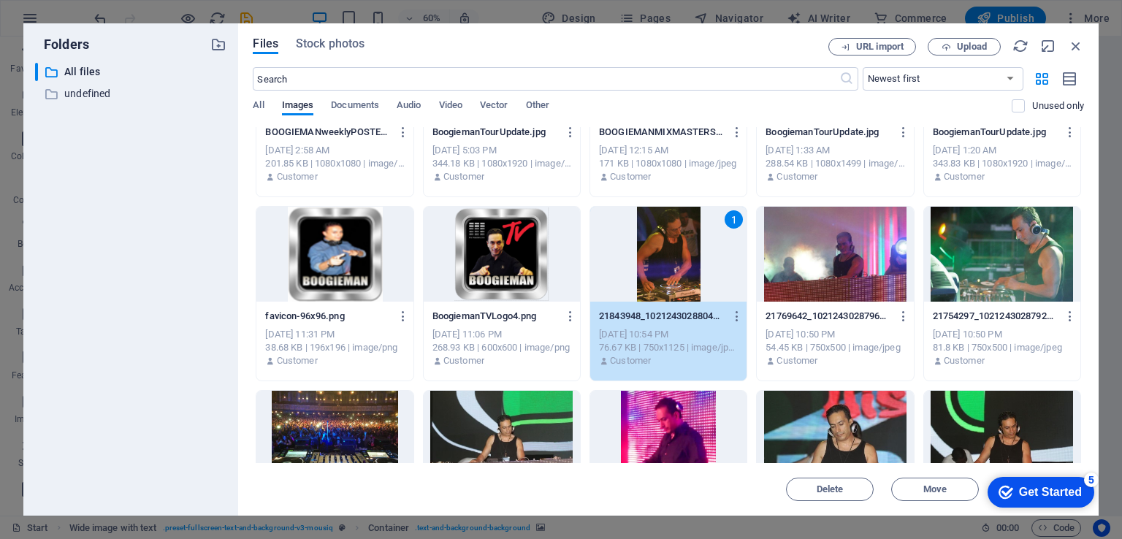
click at [668, 258] on div "1" at bounding box center [668, 254] width 156 height 95
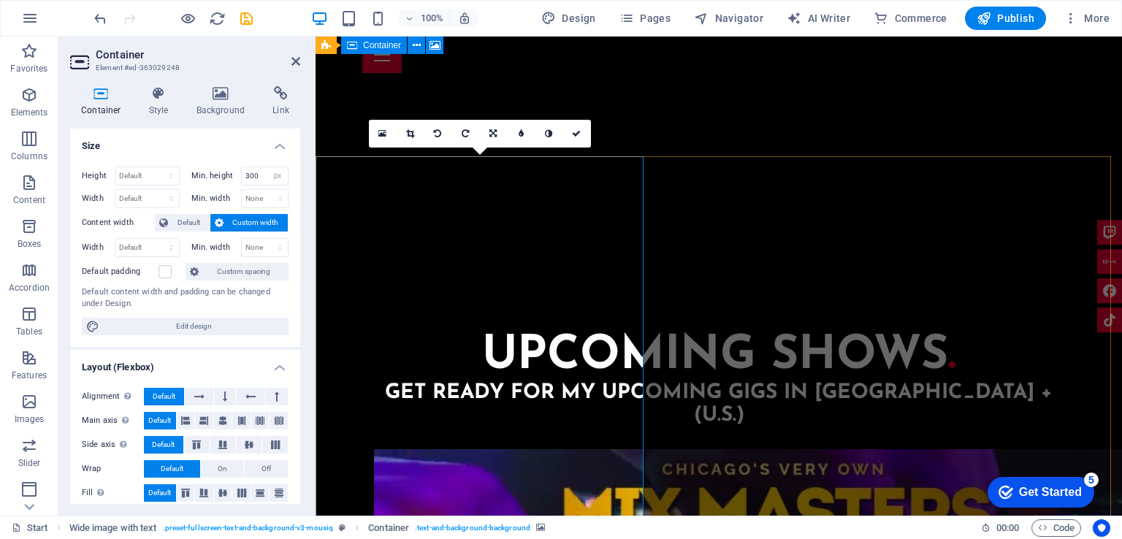
scroll to position [2405, 0]
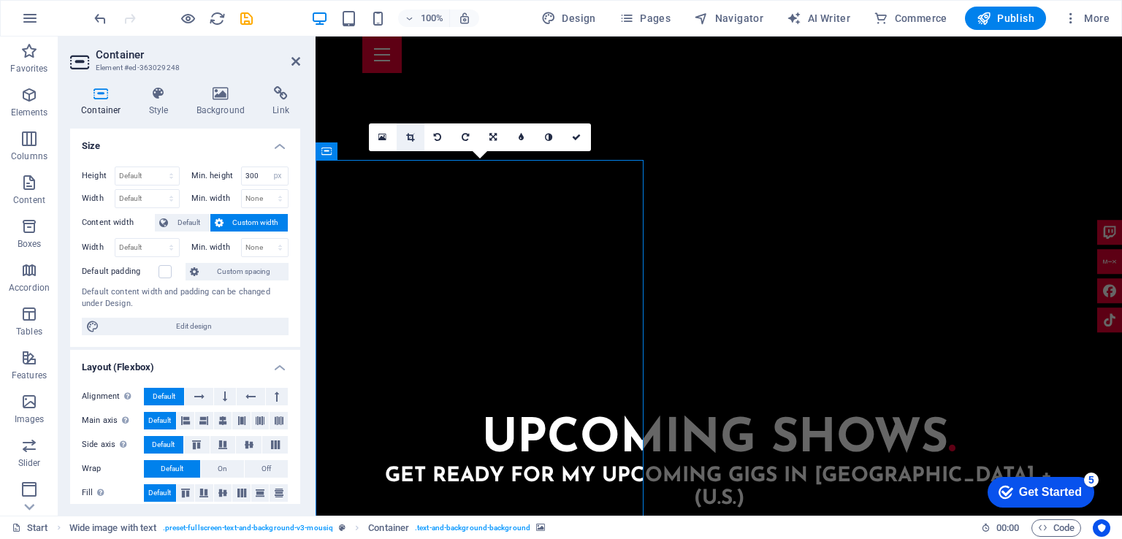
click at [412, 138] on icon at bounding box center [410, 137] width 8 height 9
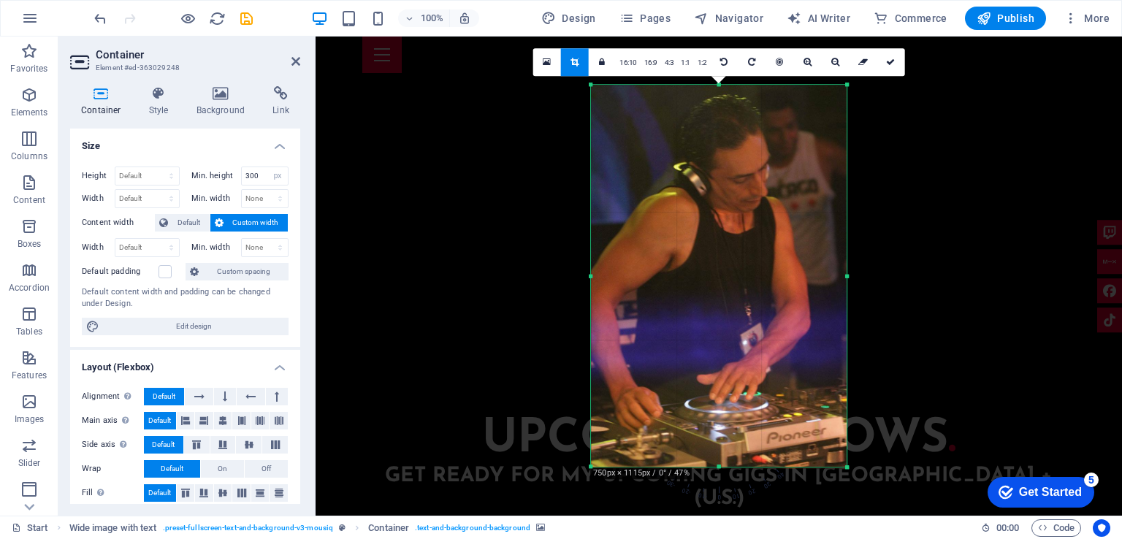
drag, startPoint x: 721, startPoint y: 465, endPoint x: 733, endPoint y: 461, distance: 12.2
click at [733, 461] on div "180 170 160 150 140 130 120 110 100 90 80 70 60 50 40 30 20 10 0 -10 -20 -30 -4…" at bounding box center [719, 276] width 256 height 382
click at [891, 60] on icon at bounding box center [890, 62] width 9 height 9
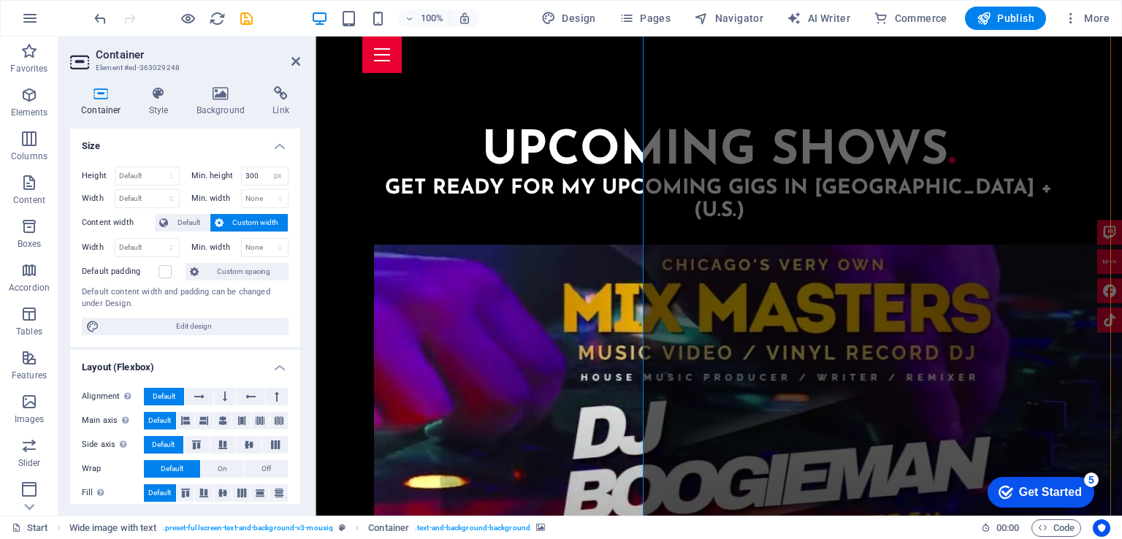
scroll to position [2697, 0]
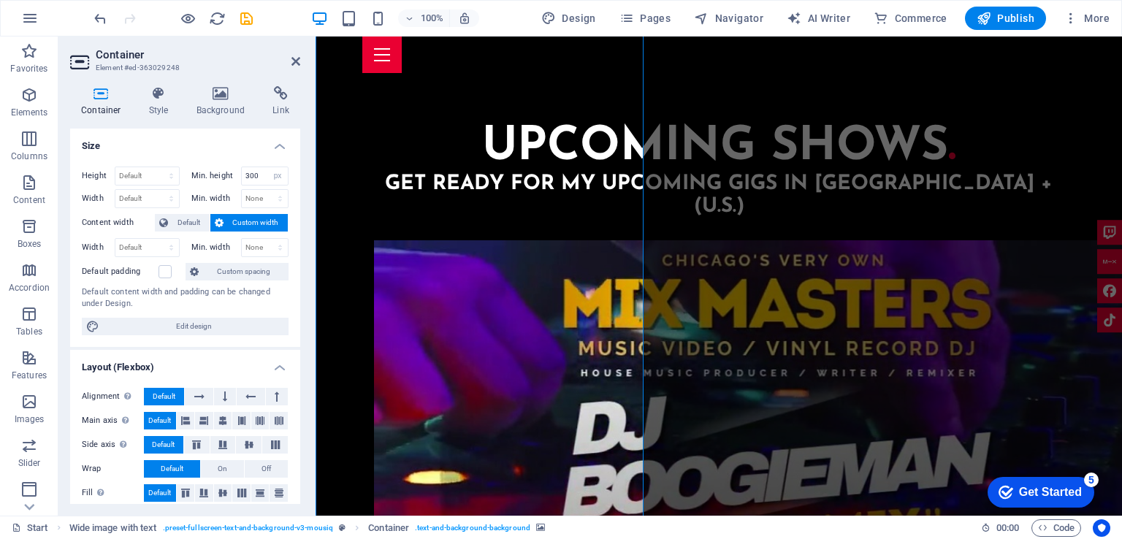
click at [342, 1] on div "100% Design Pages Navigator AI Writer Commerce Publish More" at bounding box center [561, 18] width 1120 height 35
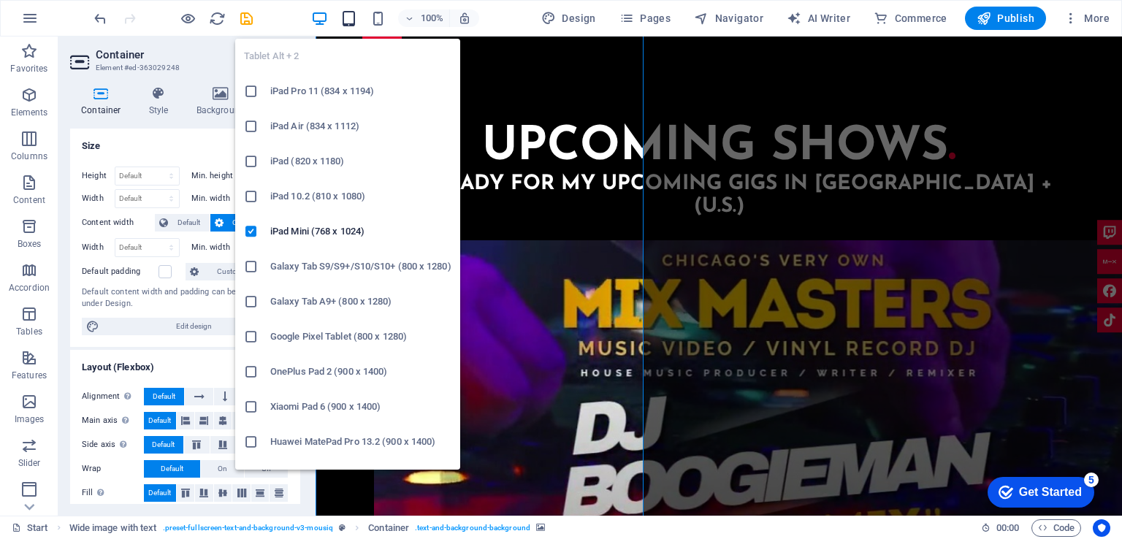
click at [346, 12] on icon "button" at bounding box center [348, 18] width 17 height 17
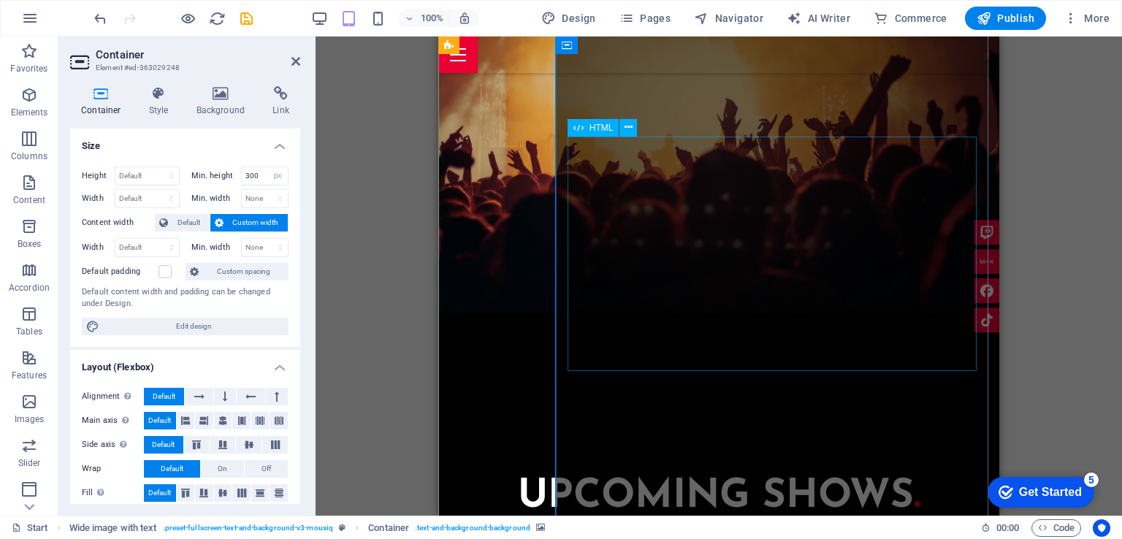
scroll to position [2332, 0]
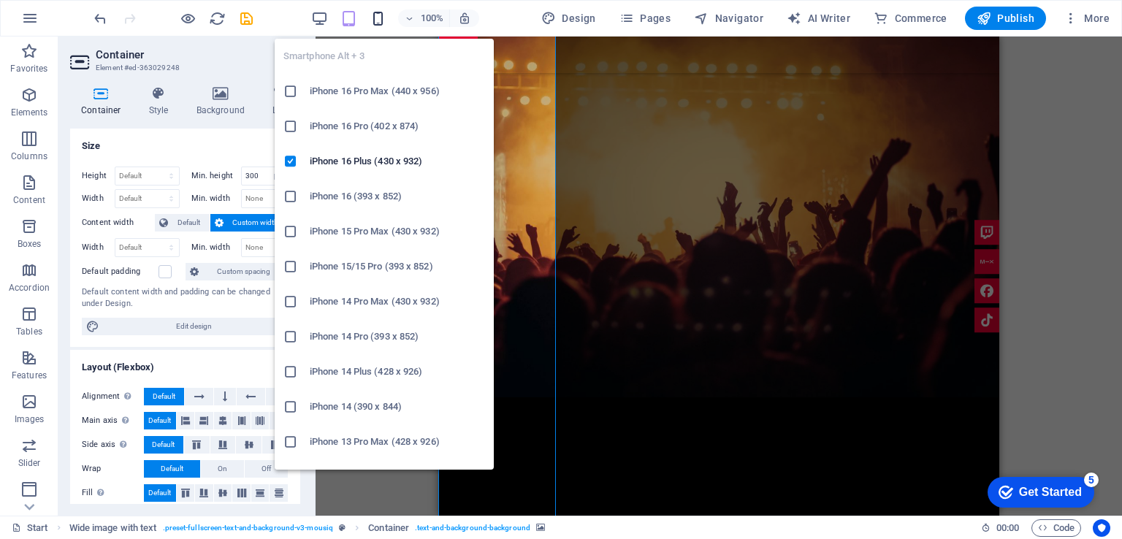
click at [375, 15] on icon "button" at bounding box center [377, 18] width 17 height 17
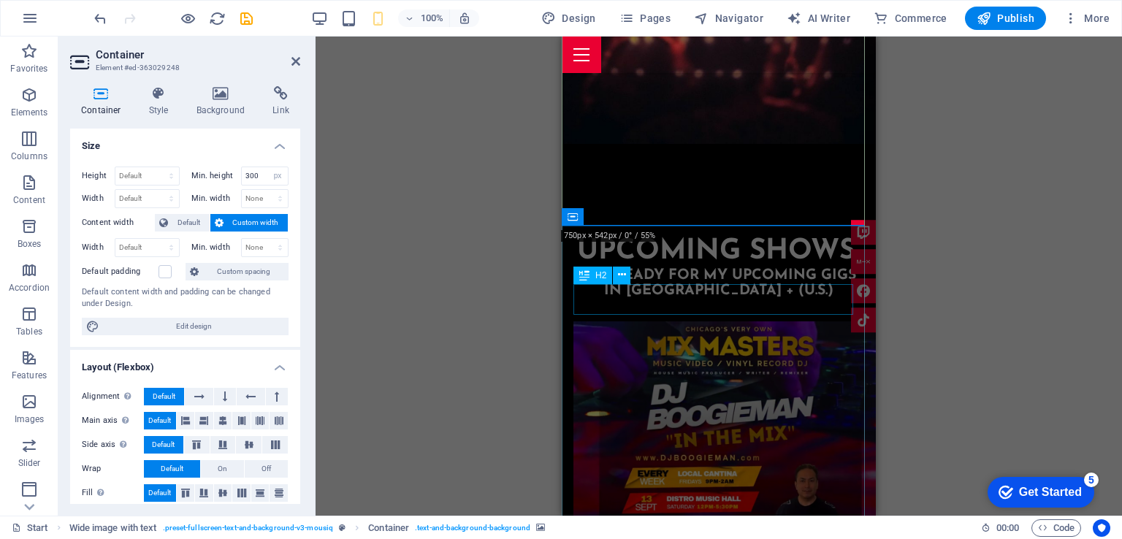
scroll to position [2113, 0]
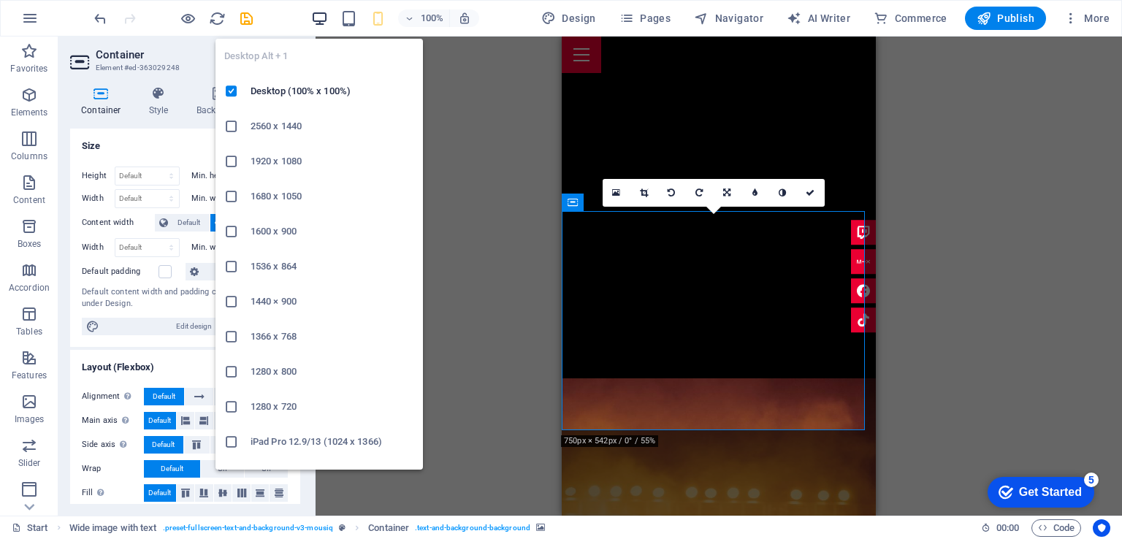
click at [324, 20] on icon "button" at bounding box center [319, 18] width 17 height 17
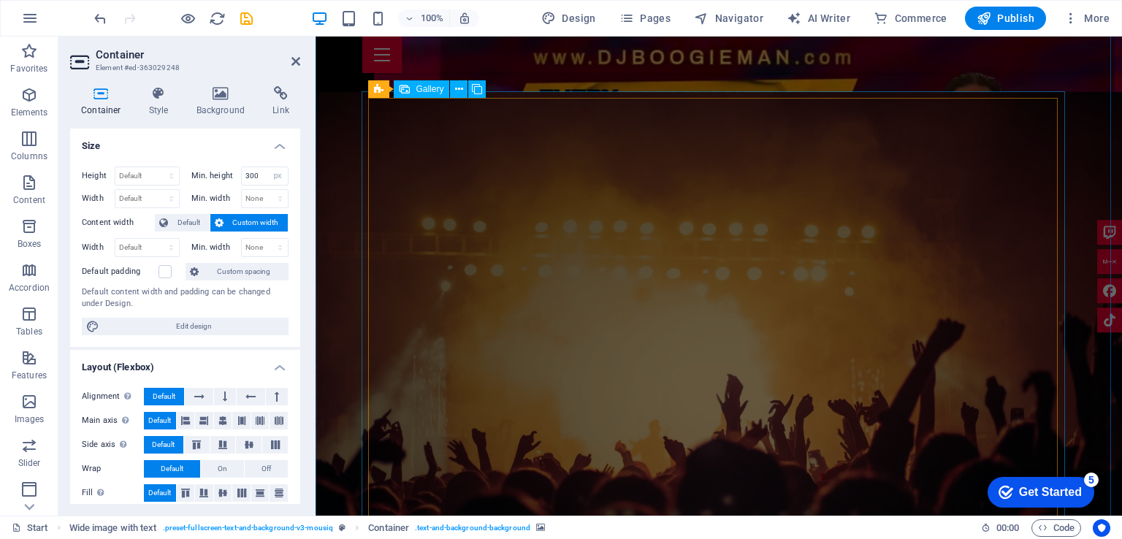
scroll to position [3282, 0]
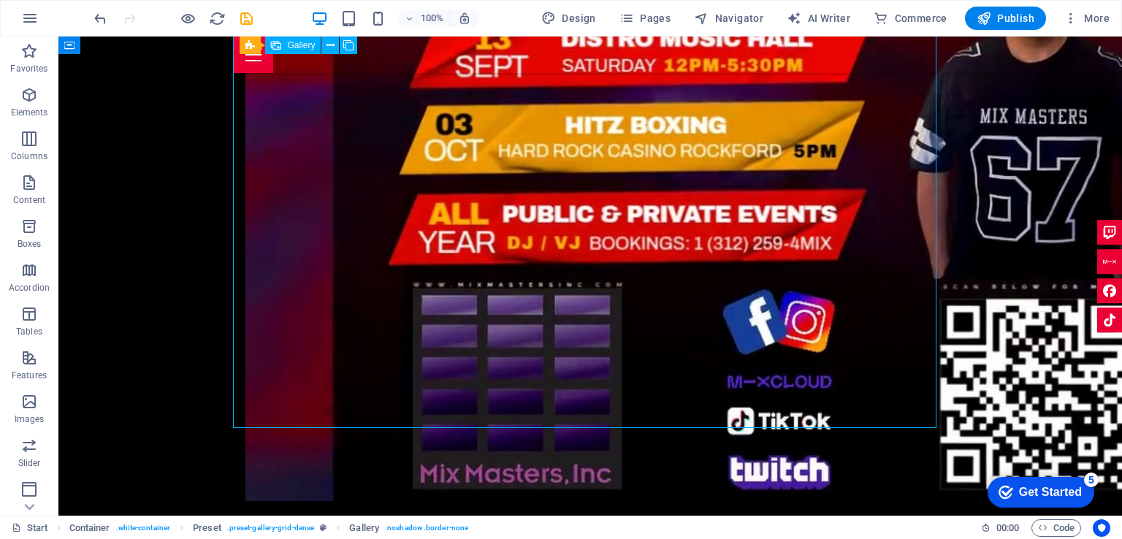
scroll to position [3501, 0]
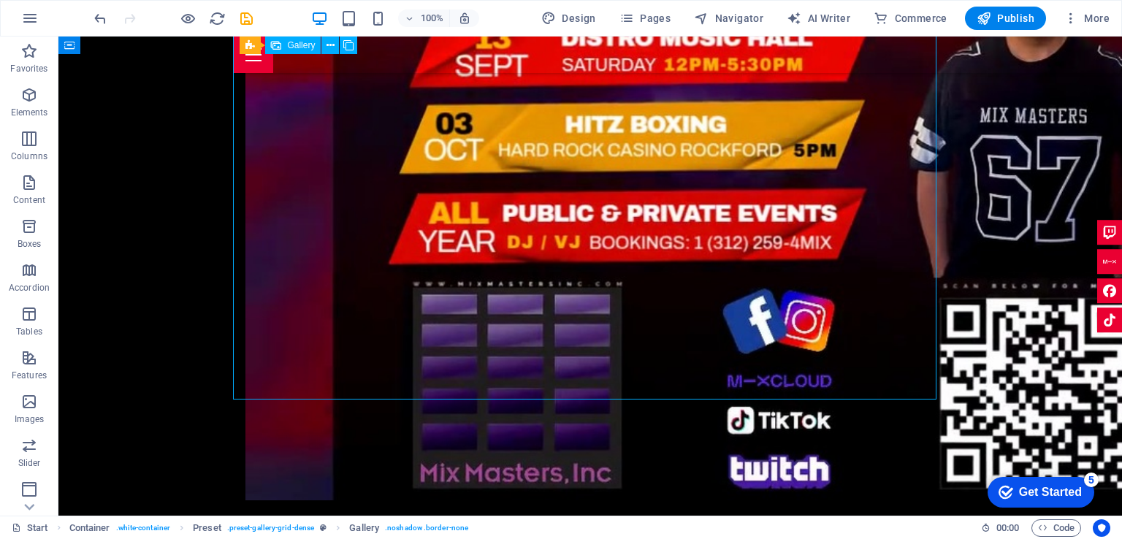
select select "4"
select select "px"
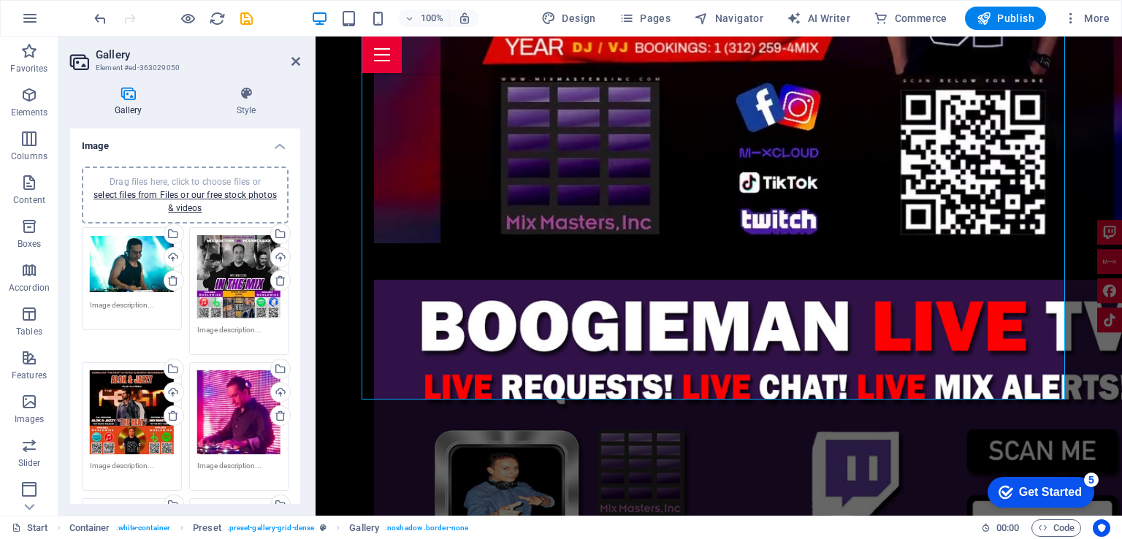
scroll to position [219, 0]
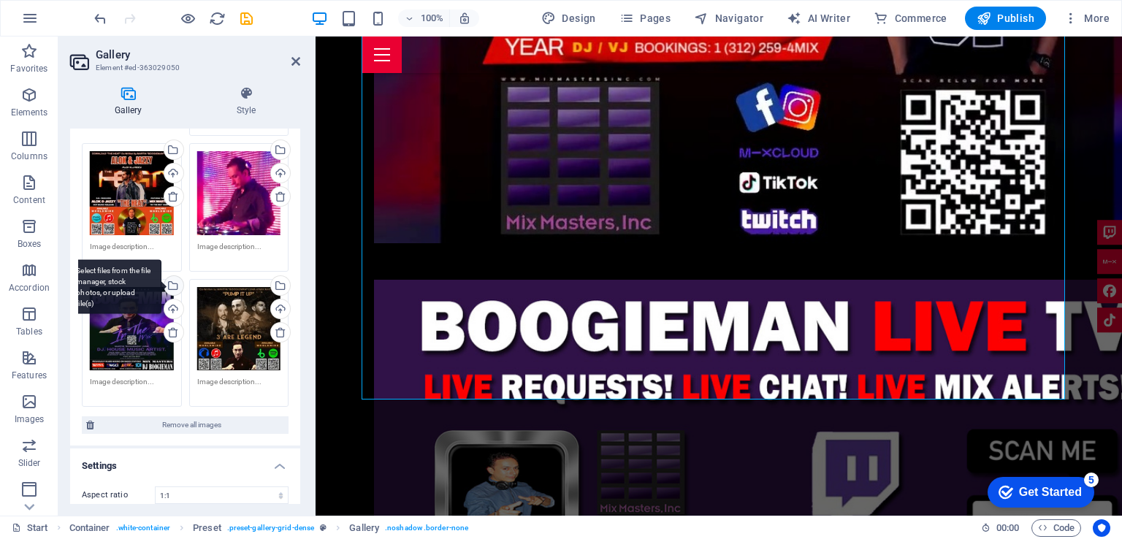
click at [172, 279] on div "Select files from the file manager, stock photos, or upload file(s)" at bounding box center [172, 287] width 22 height 22
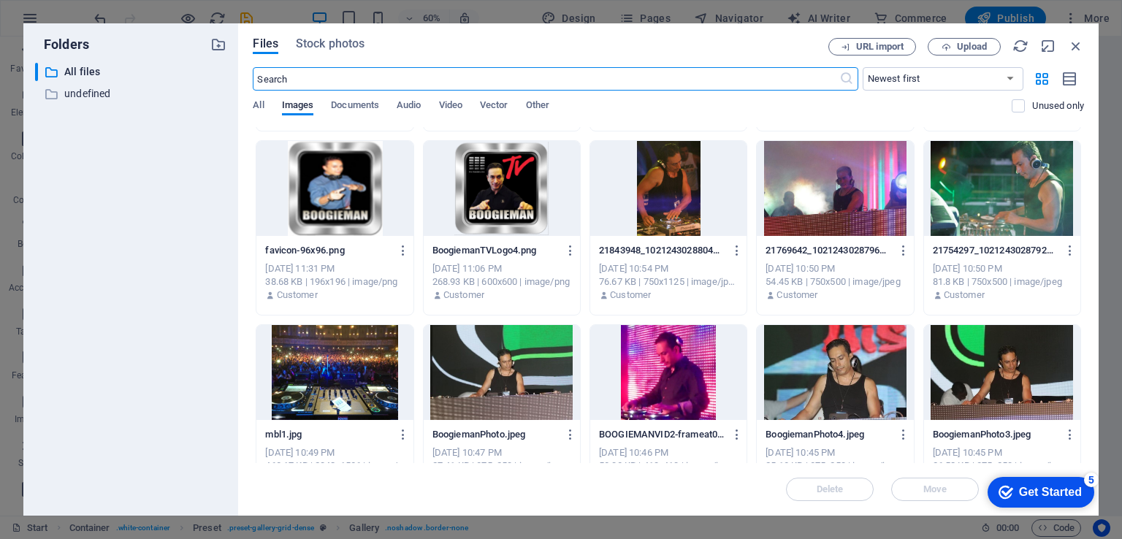
scroll to position [730, 0]
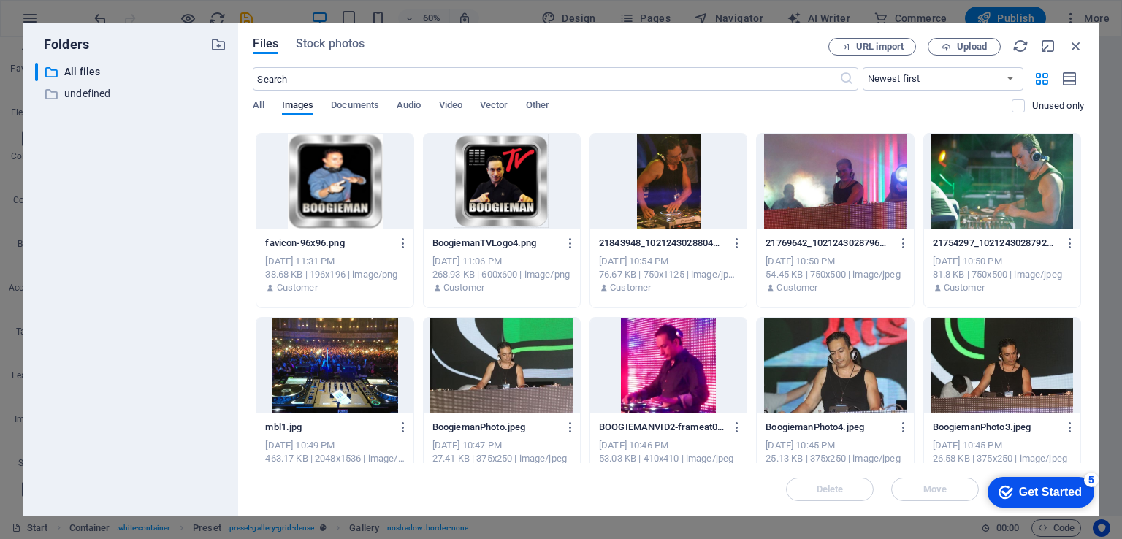
click at [662, 380] on div at bounding box center [668, 365] width 156 height 95
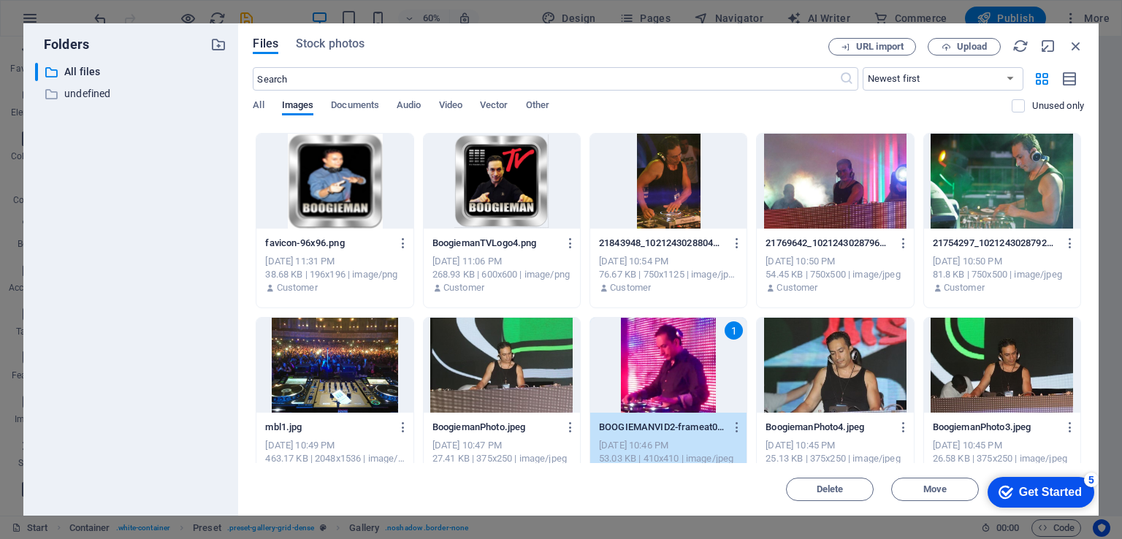
click at [662, 380] on div "1" at bounding box center [668, 365] width 156 height 95
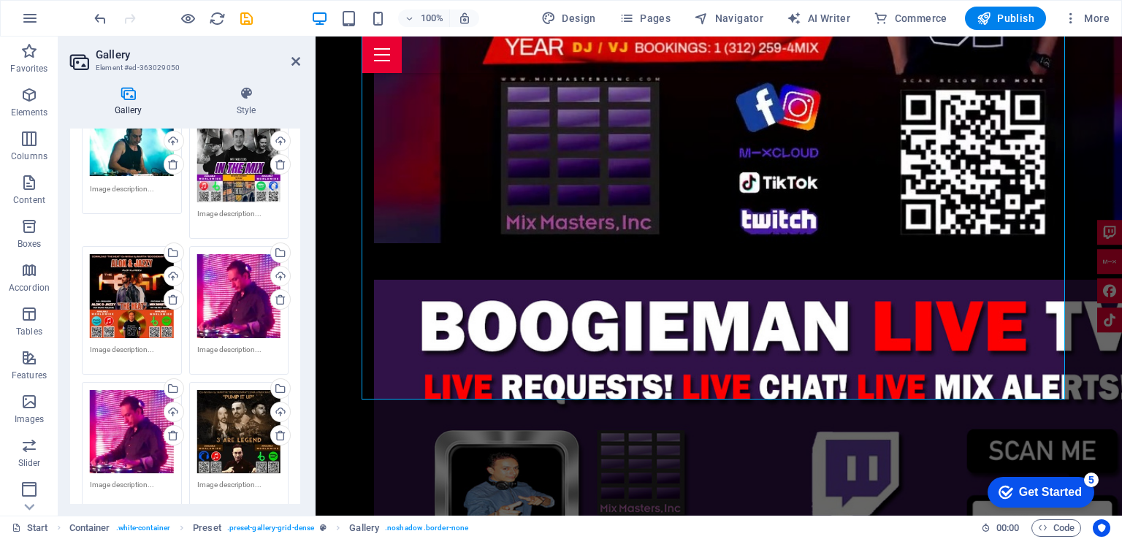
scroll to position [73, 0]
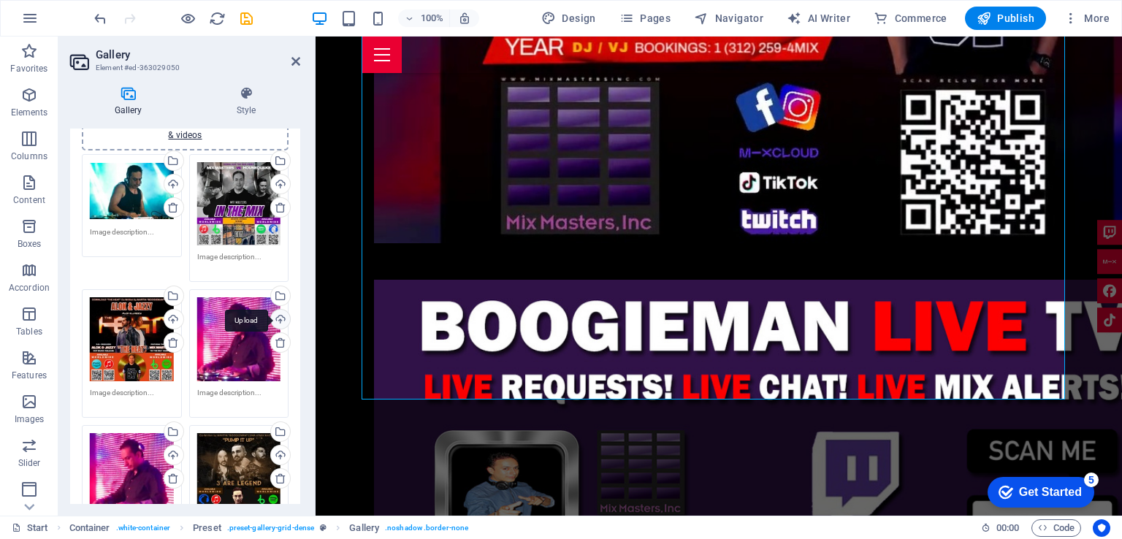
click at [280, 315] on div "Upload" at bounding box center [279, 321] width 22 height 22
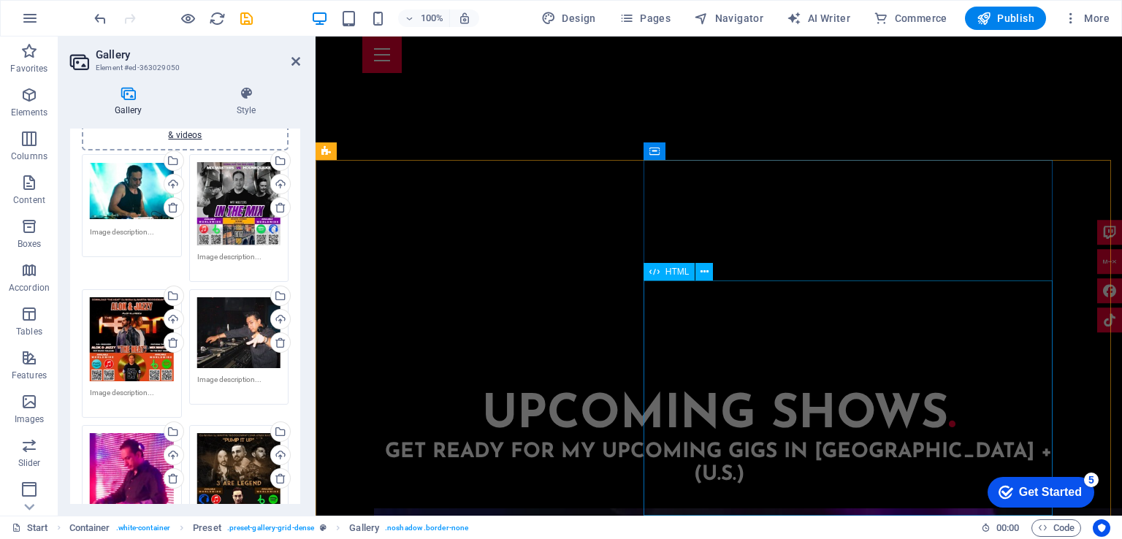
scroll to position [2405, 0]
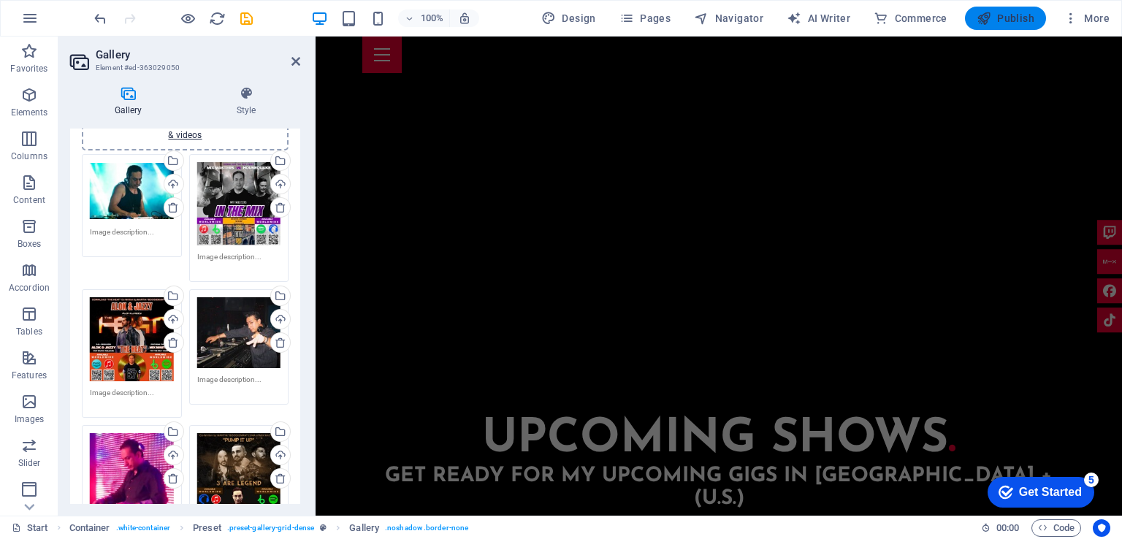
click at [1025, 14] on span "Publish" at bounding box center [1005, 18] width 58 height 15
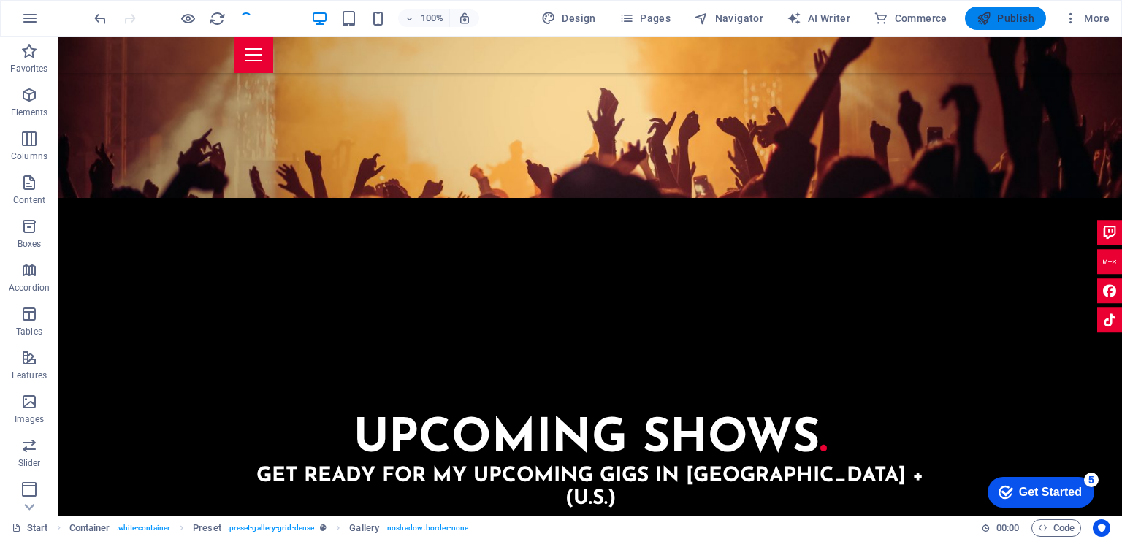
scroll to position [3360, 0]
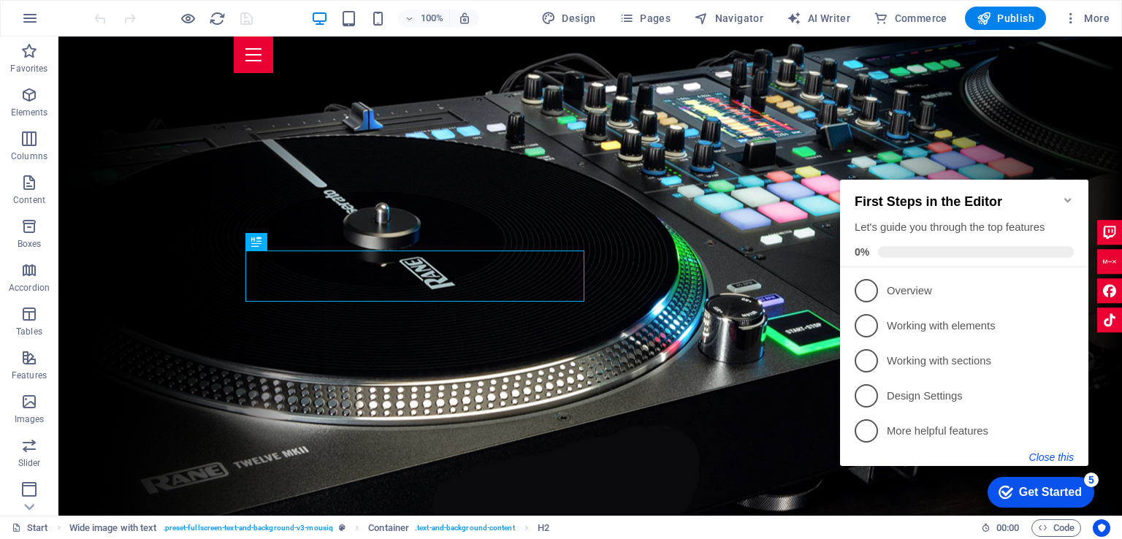
scroll to position [323, 0]
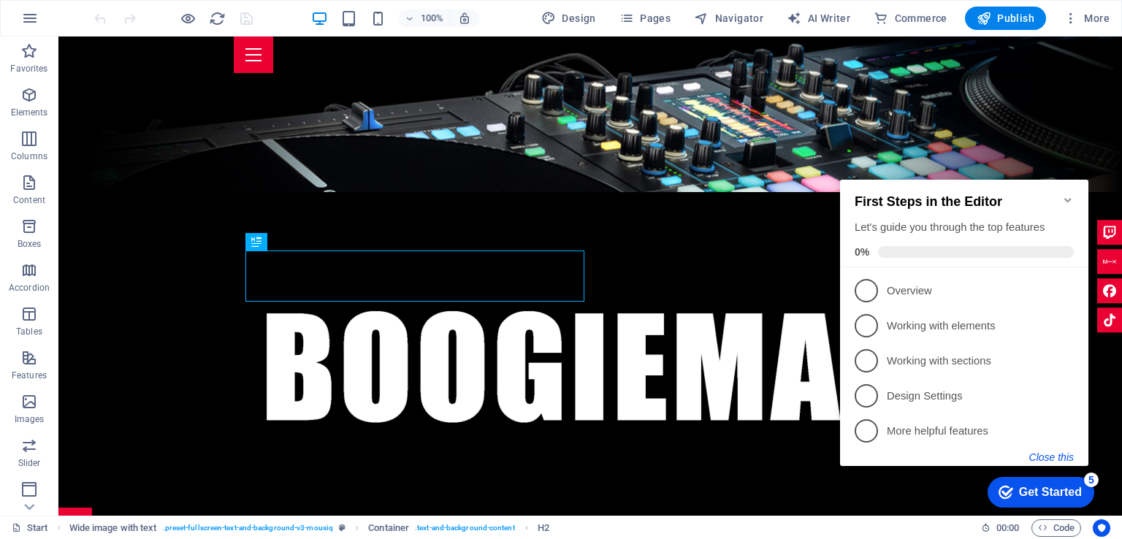
click at [1054, 456] on button "Close this" at bounding box center [1051, 457] width 45 height 12
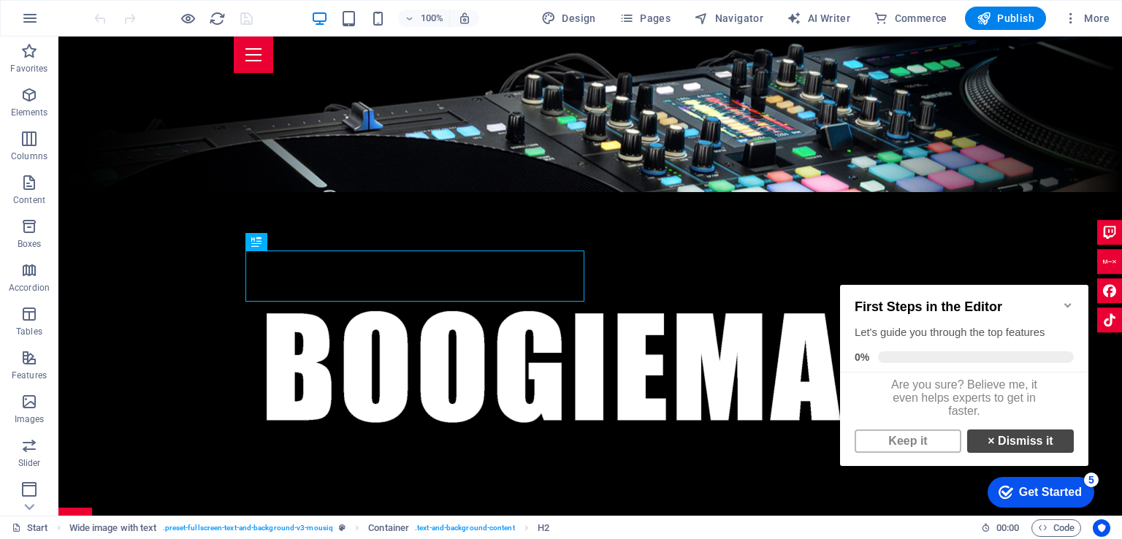
click at [999, 450] on link "× Dismiss it" at bounding box center [1020, 440] width 107 height 23
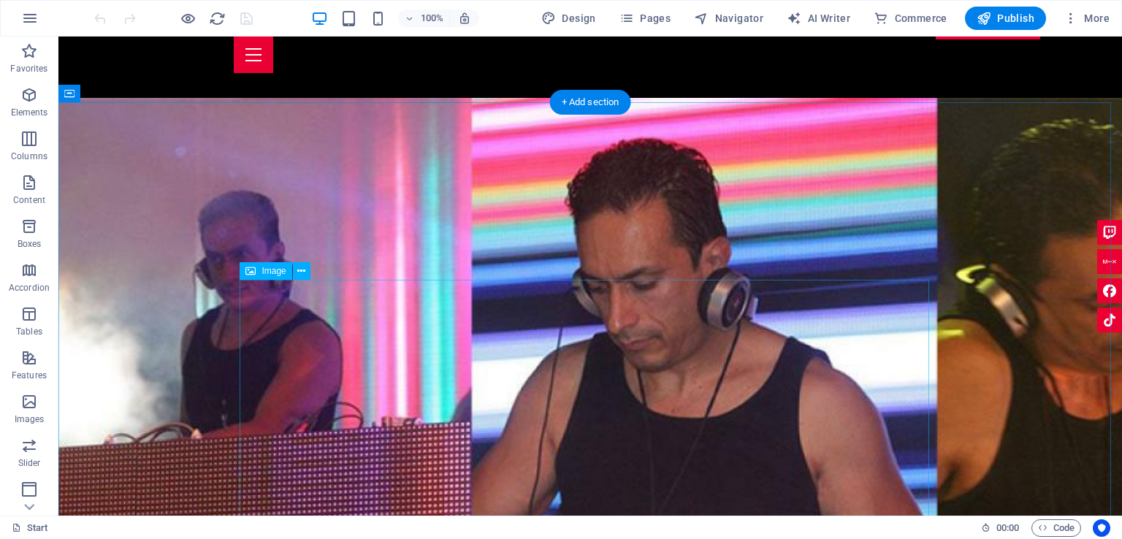
scroll to position [1127, 0]
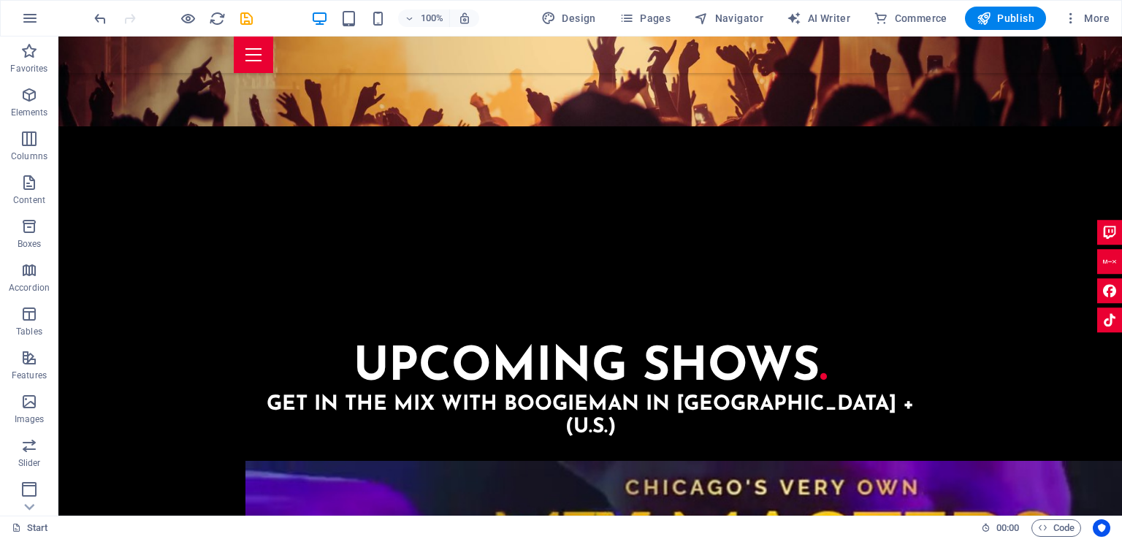
scroll to position [2462, 0]
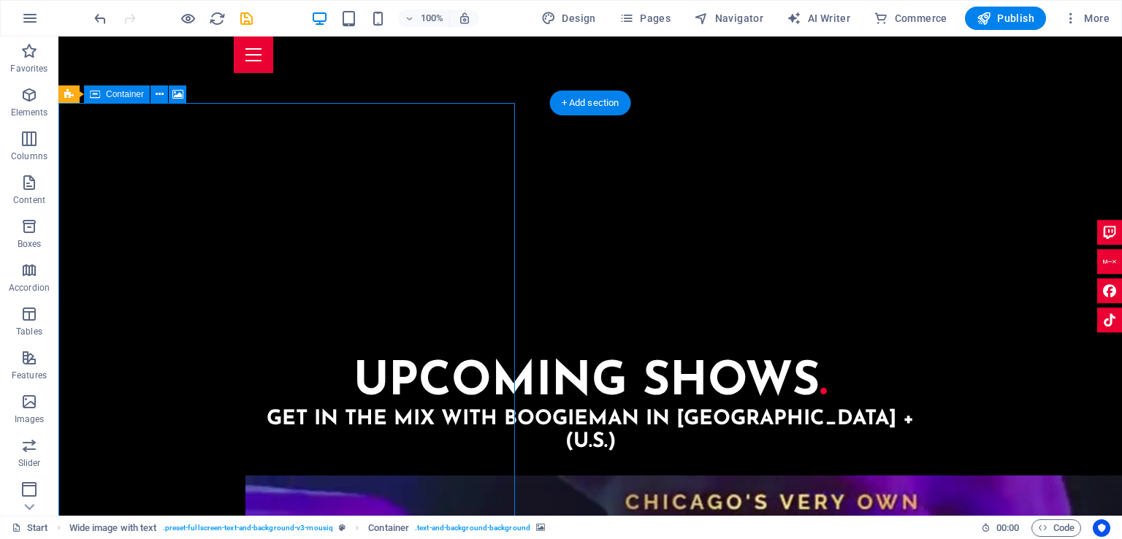
select select "px"
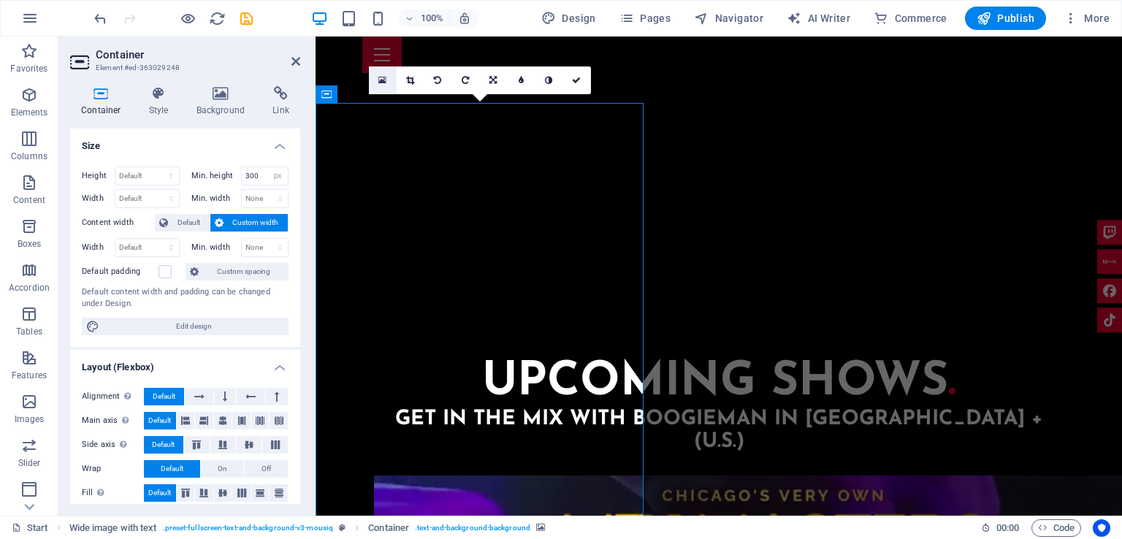
click at [386, 80] on link at bounding box center [383, 80] width 28 height 28
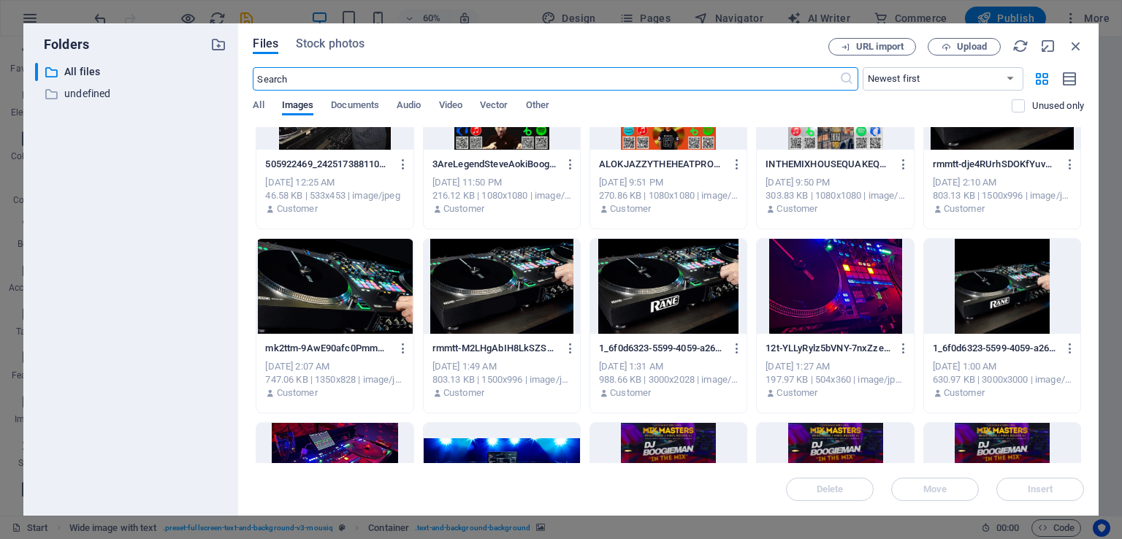
scroll to position [0, 0]
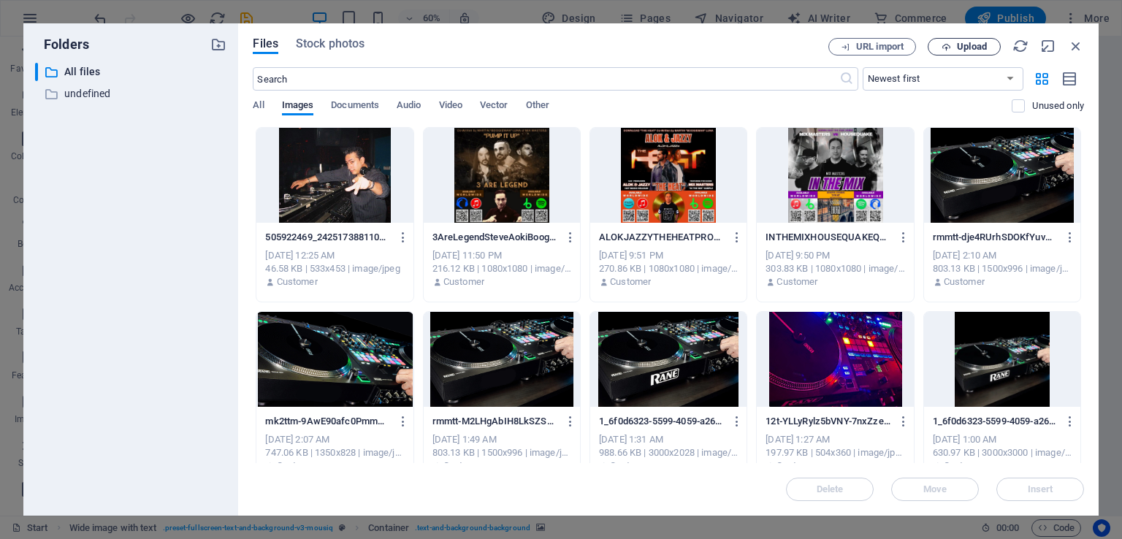
click at [968, 42] on span "Upload" at bounding box center [972, 46] width 30 height 9
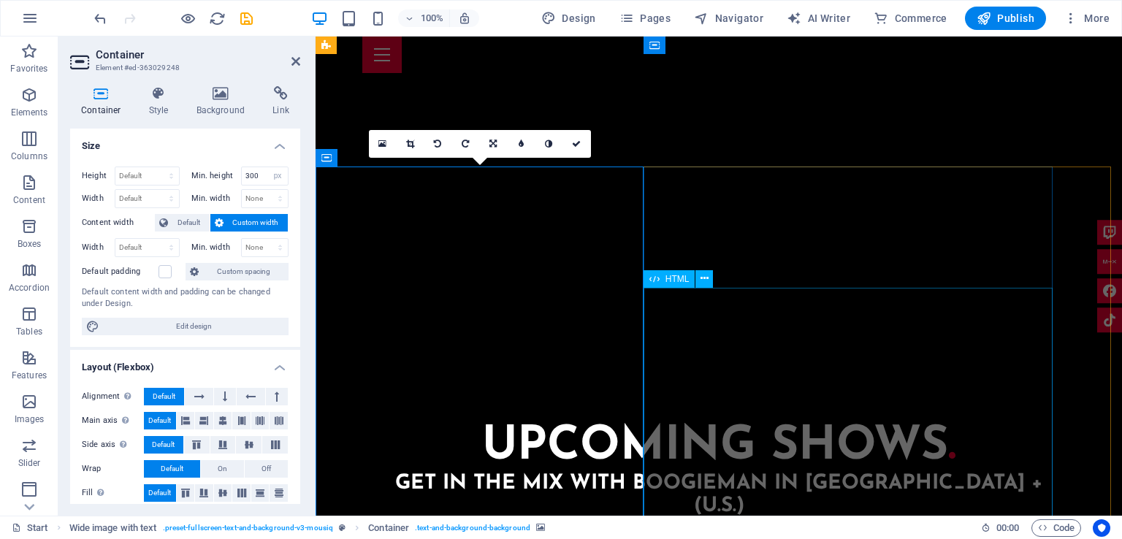
scroll to position [2389, 0]
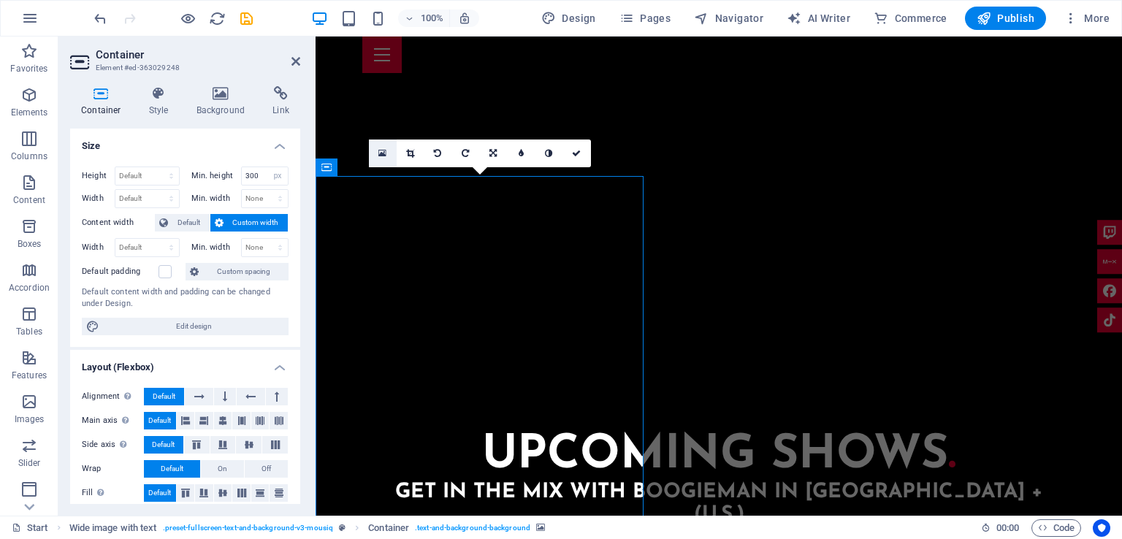
click at [383, 155] on icon at bounding box center [382, 153] width 8 height 10
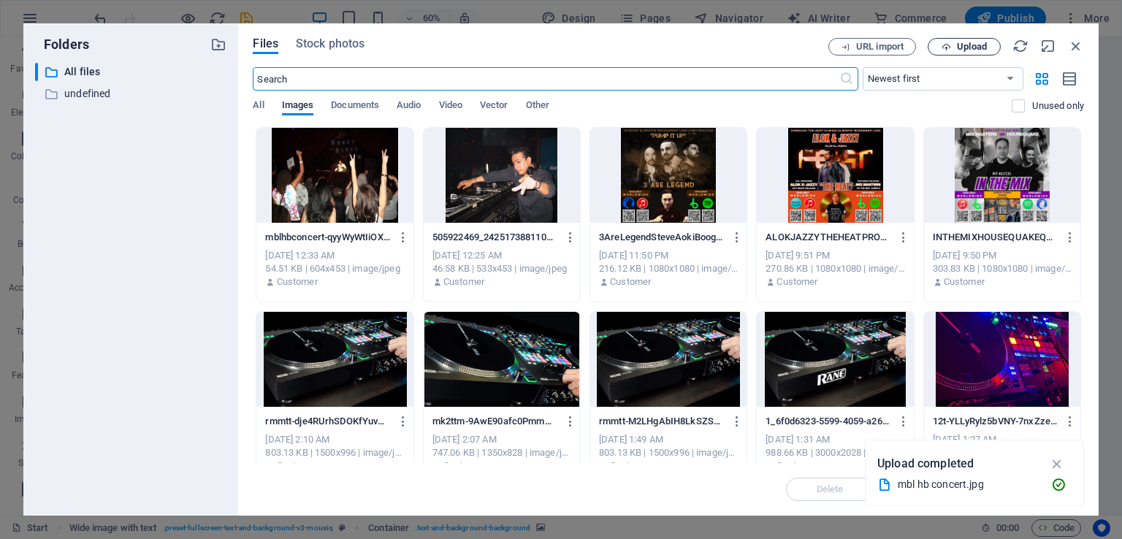
click at [957, 47] on span "Upload" at bounding box center [972, 46] width 30 height 9
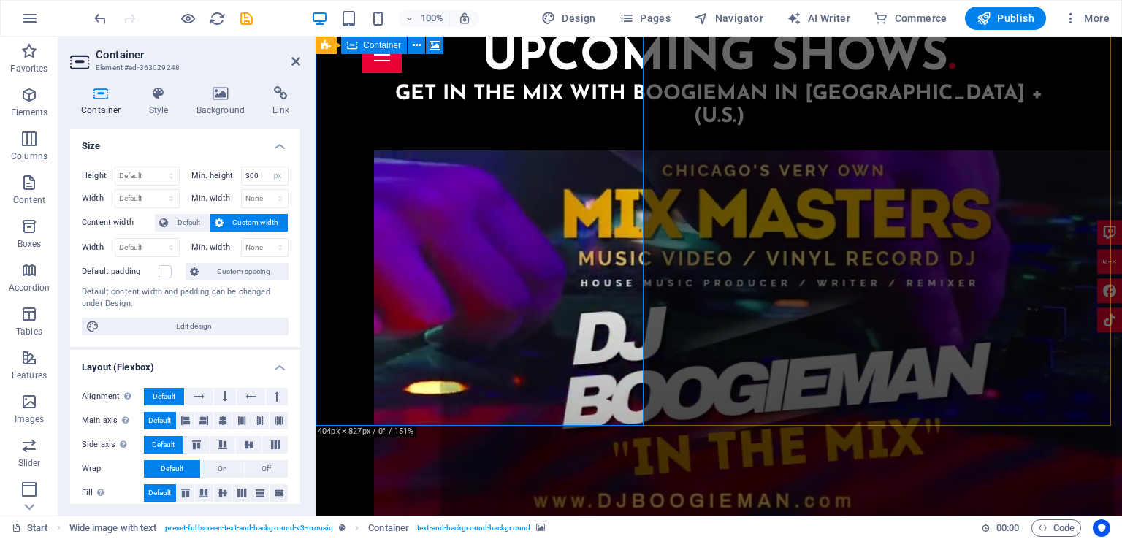
scroll to position [2727, 0]
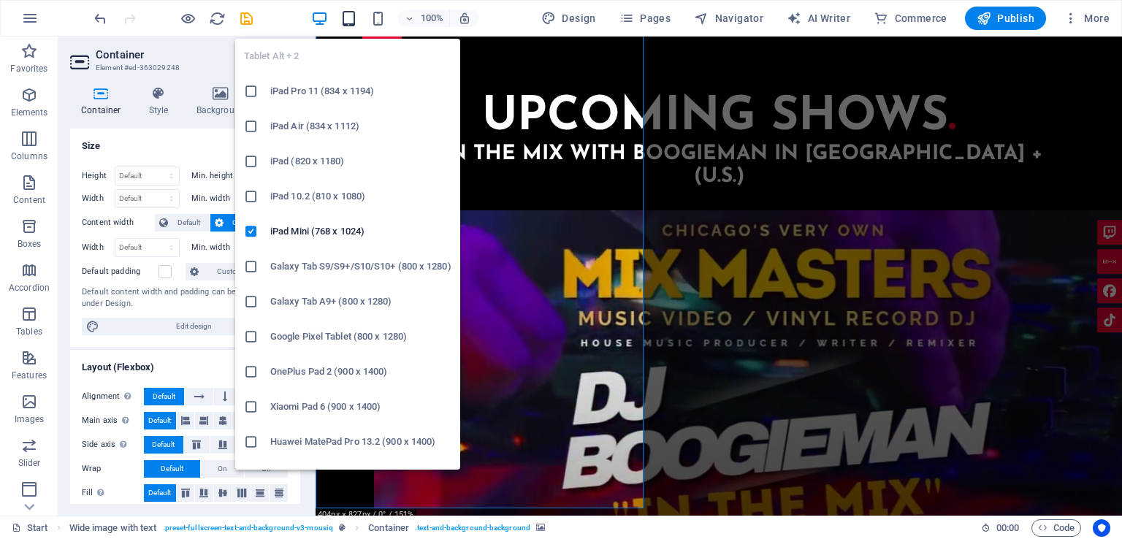
click at [353, 23] on icon "button" at bounding box center [348, 18] width 17 height 17
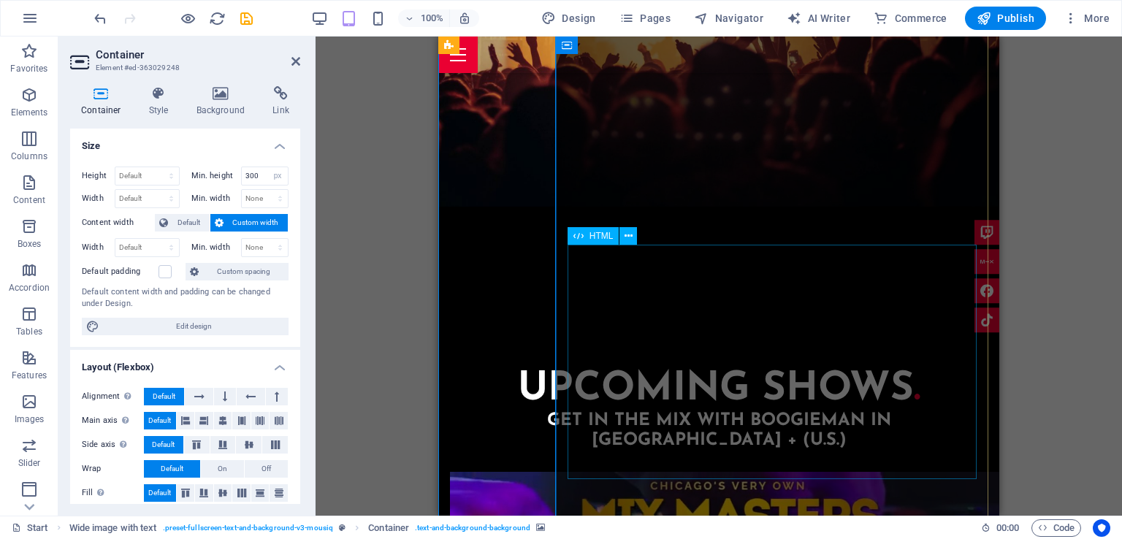
scroll to position [2435, 0]
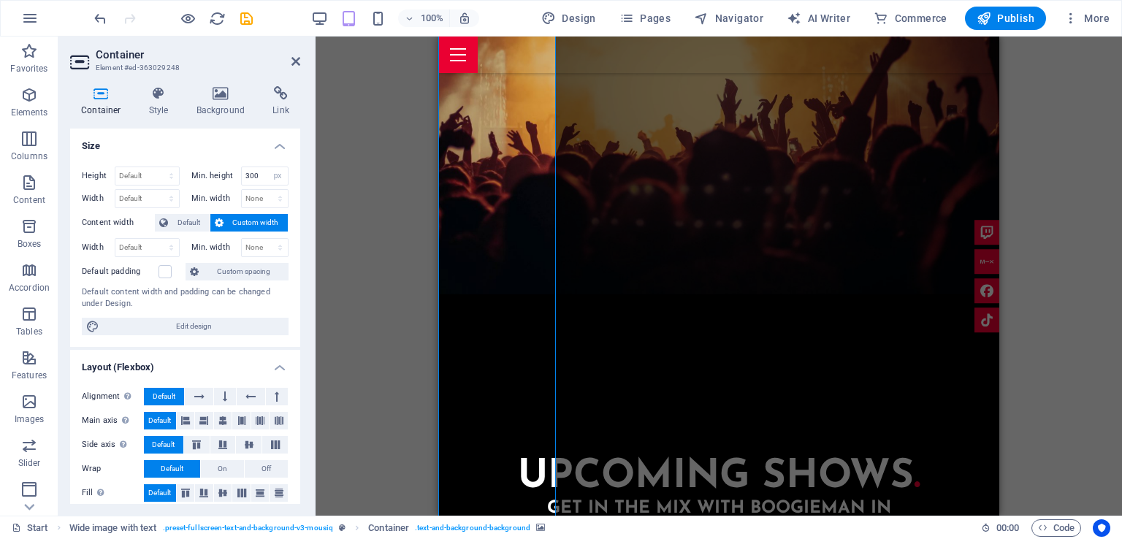
click at [370, 18] on div "100%" at bounding box center [394, 18] width 169 height 23
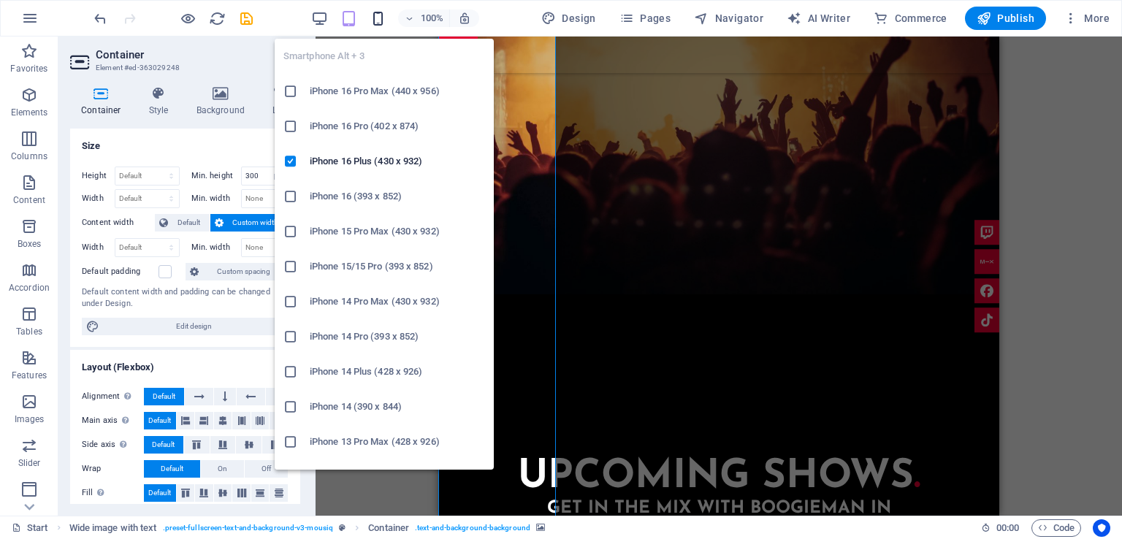
click at [383, 17] on icon "button" at bounding box center [377, 18] width 17 height 17
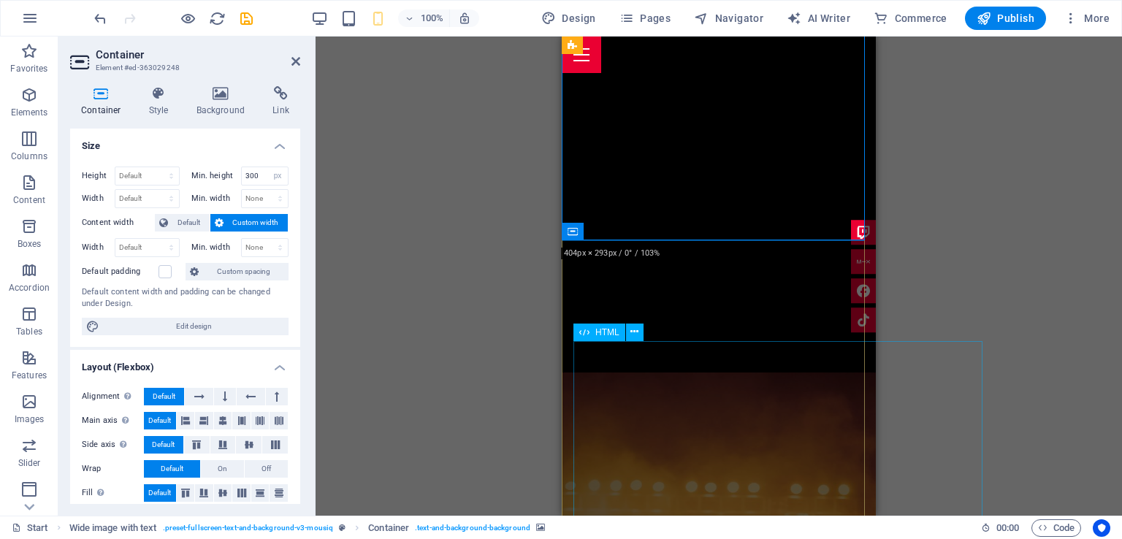
scroll to position [2143, 0]
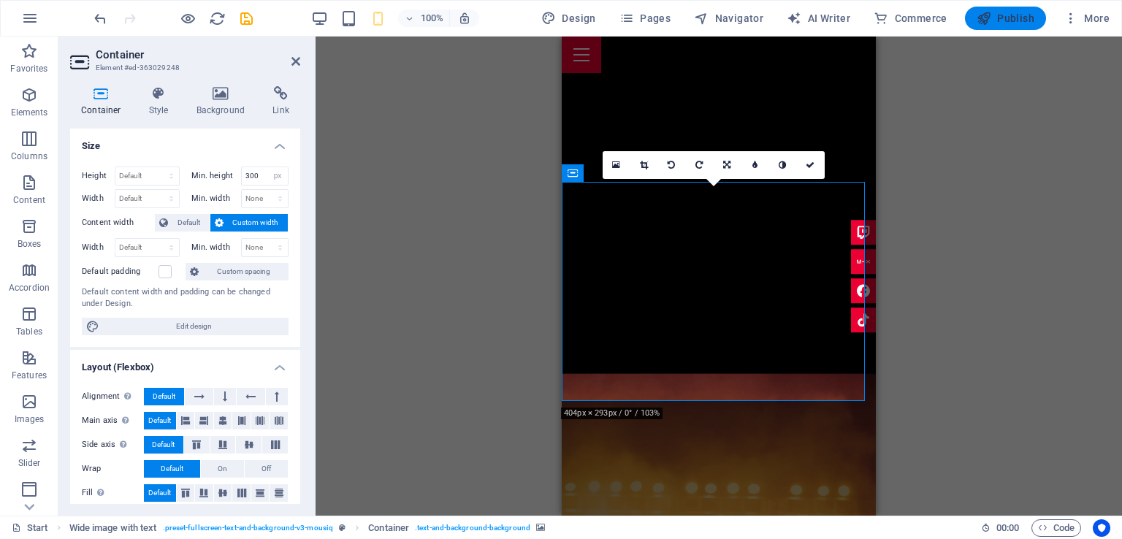
click at [1000, 13] on span "Publish" at bounding box center [1005, 18] width 58 height 15
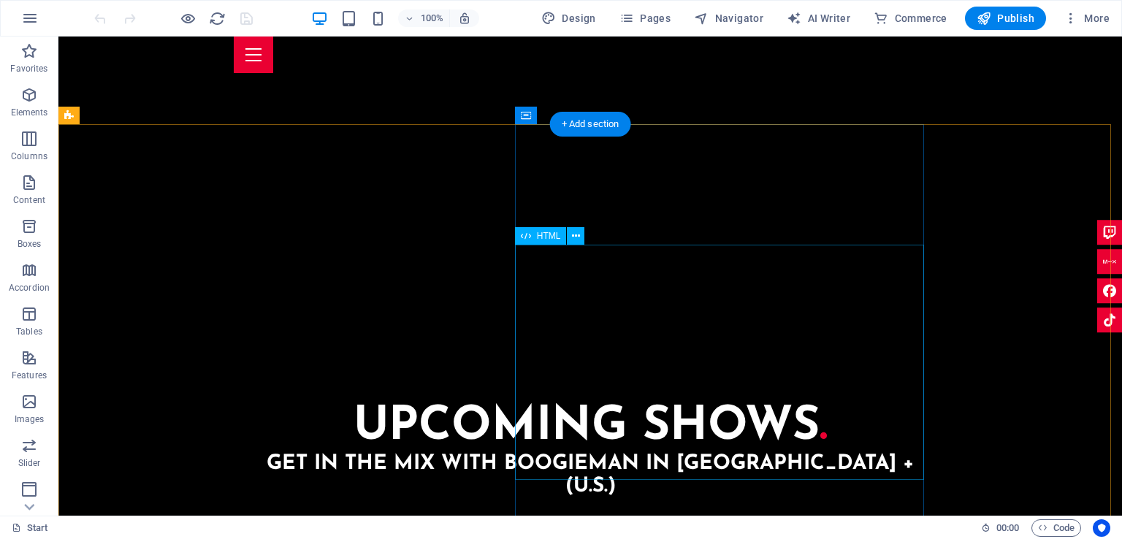
scroll to position [2441, 0]
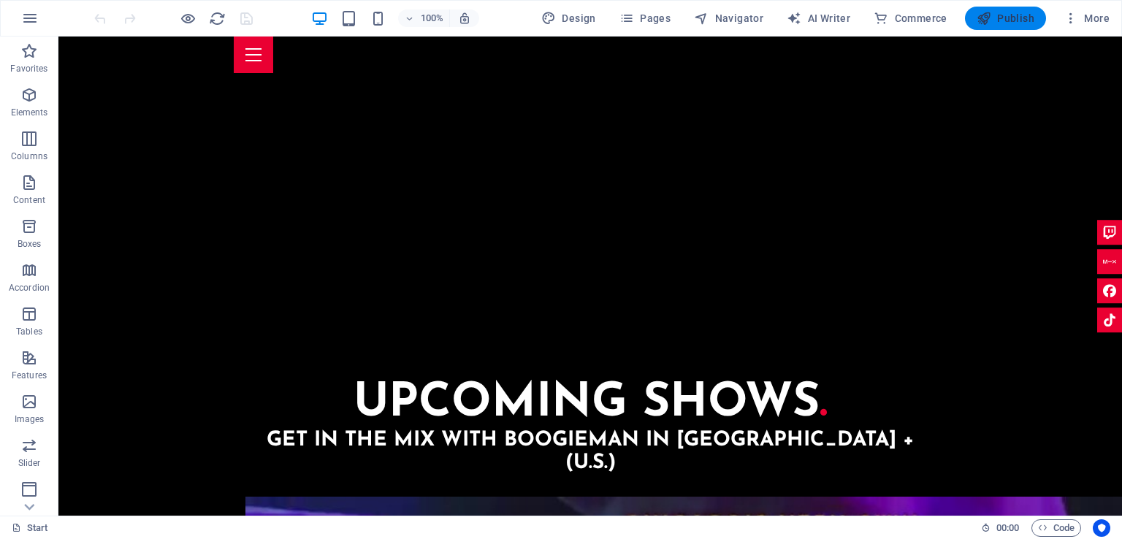
click at [1012, 18] on span "Publish" at bounding box center [1005, 18] width 58 height 15
